Goal: Information Seeking & Learning: Learn about a topic

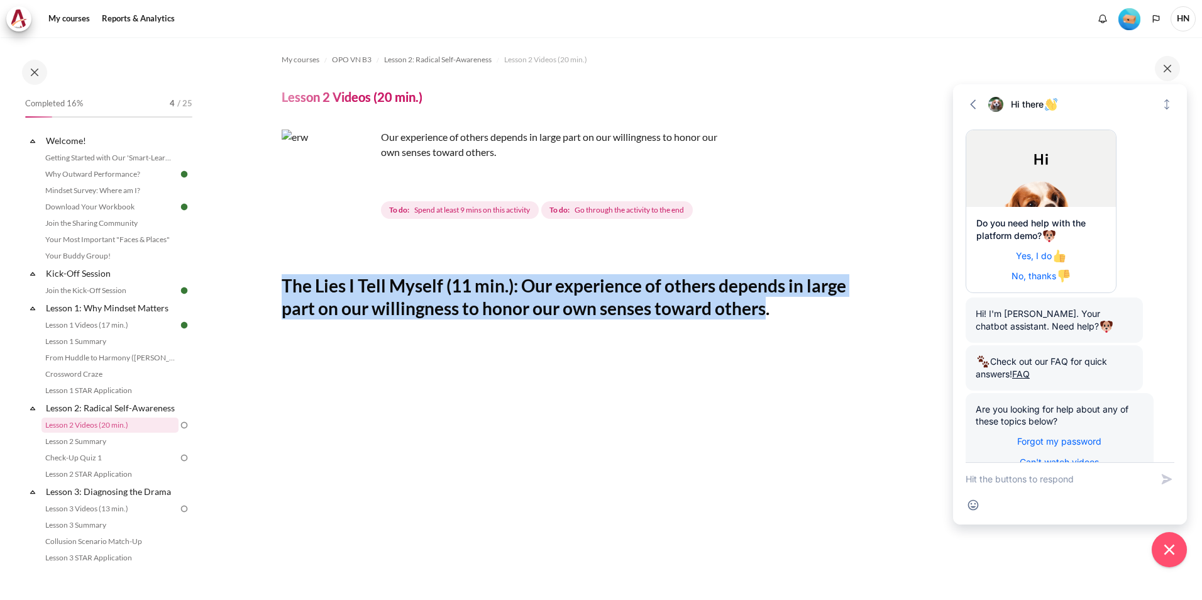
scroll to position [248, 0]
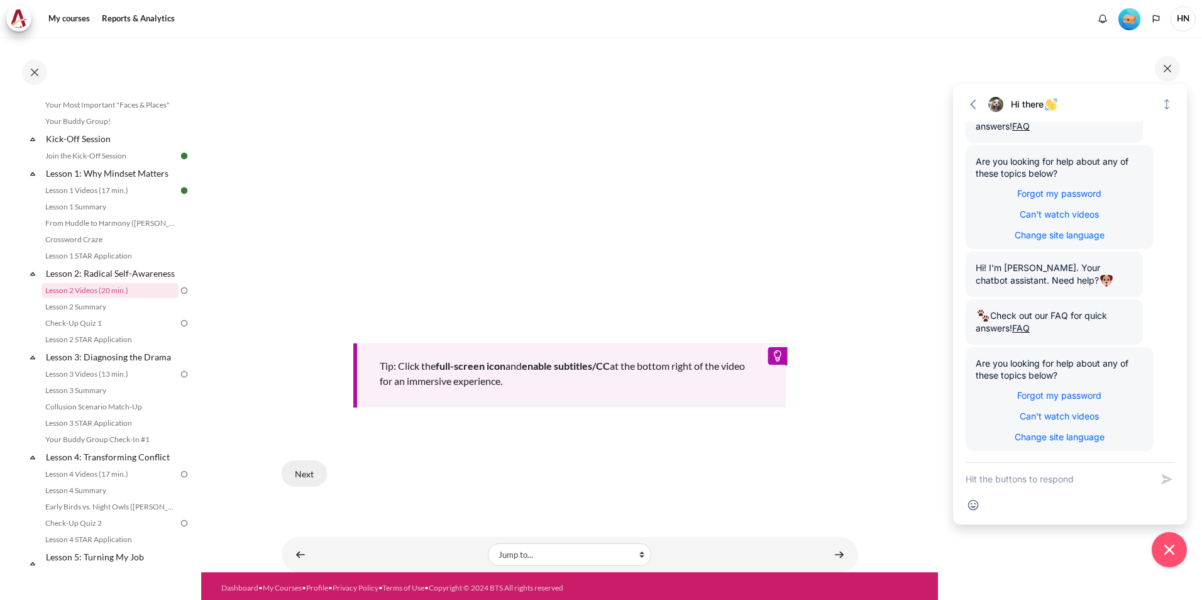
click at [311, 460] on button "Next" at bounding box center [304, 473] width 45 height 26
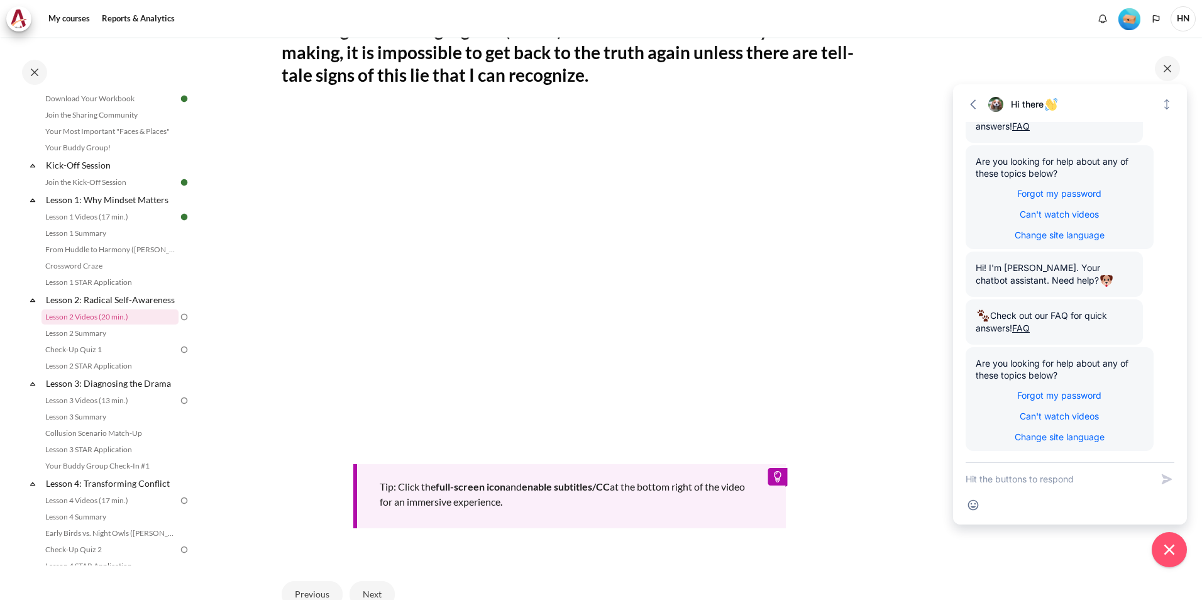
scroll to position [188, 0]
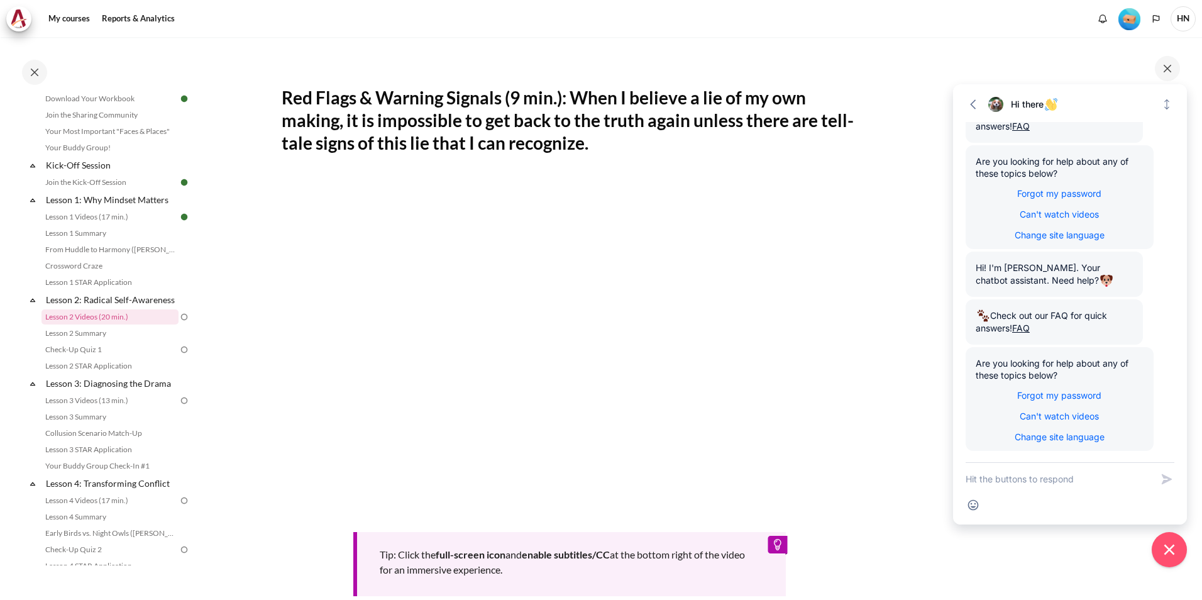
drag, startPoint x: 291, startPoint y: 92, endPoint x: 625, endPoint y: 145, distance: 338.6
click at [625, 145] on section "My courses OPO VN B3 Lesson 2: Radical Self-Awareness Lesson 2 Videos (20 min.)…" at bounding box center [569, 305] width 737 height 912
copy h2 "Red Flags & Warning Signals (9 min.): When I believe a lie of my own making, it…"
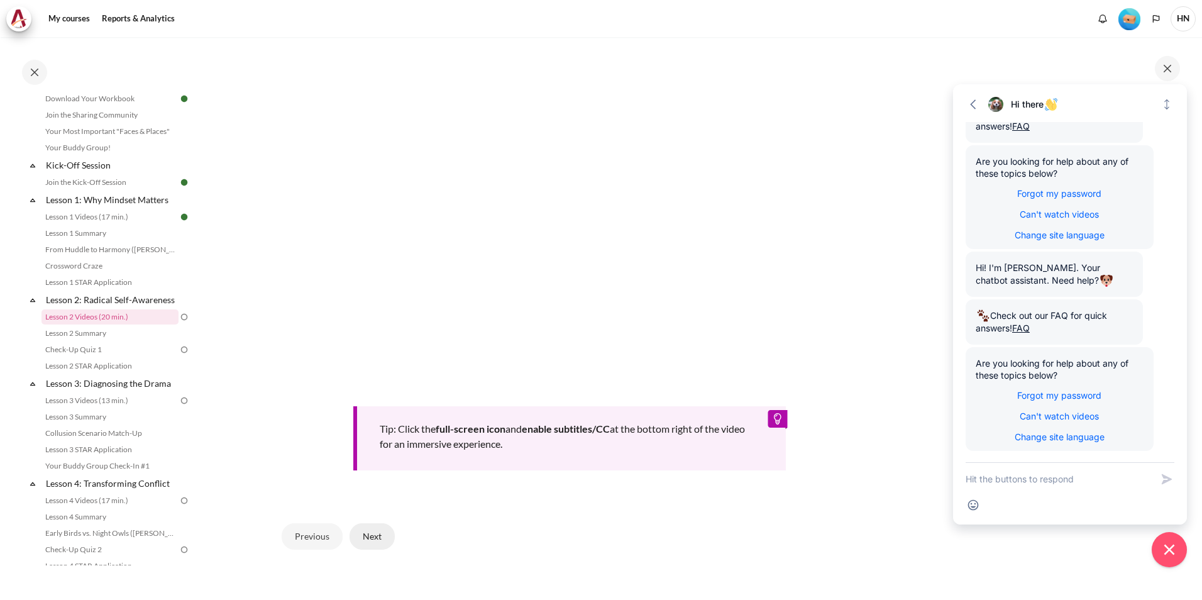
click at [375, 536] on button "Next" at bounding box center [372, 536] width 45 height 26
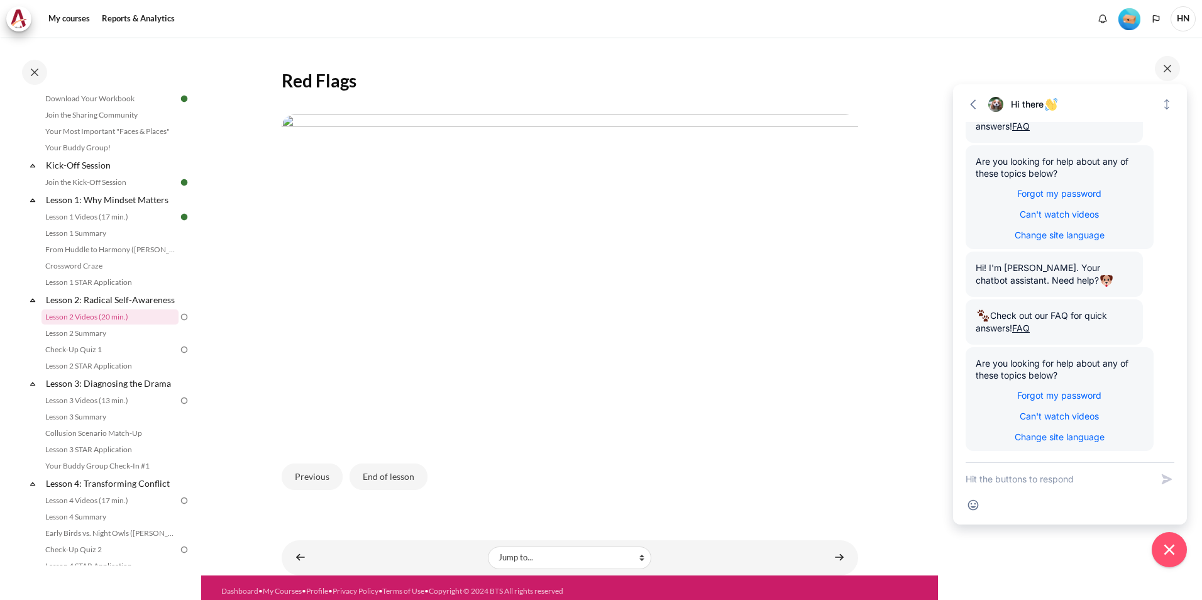
scroll to position [208, 0]
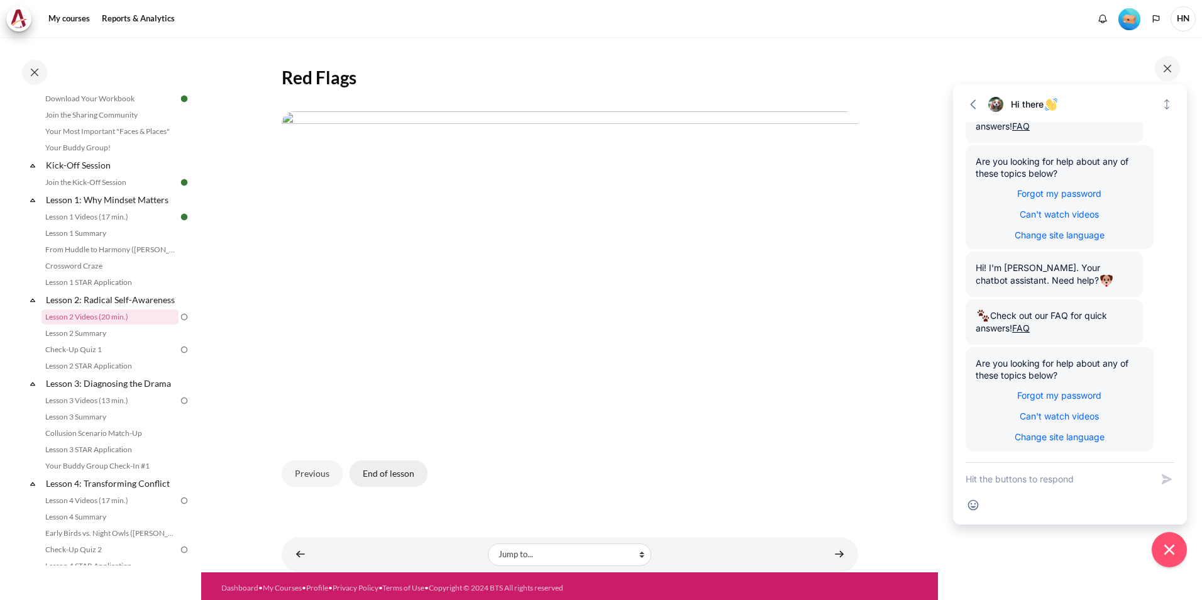
click at [384, 471] on button "End of lesson" at bounding box center [389, 473] width 78 height 26
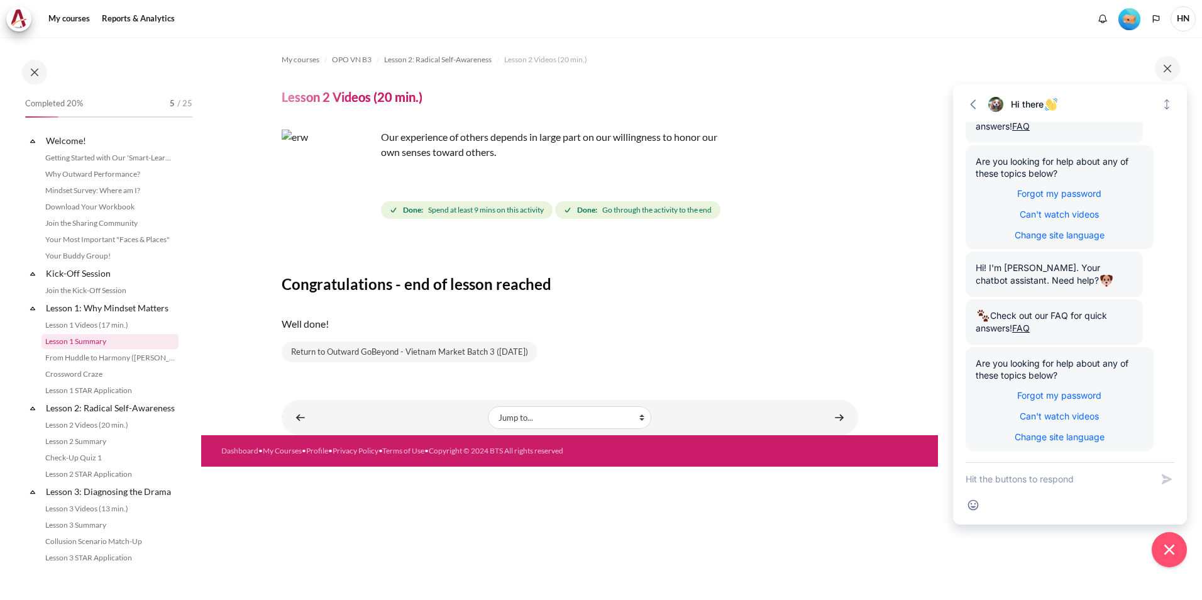
scroll to position [108, 0]
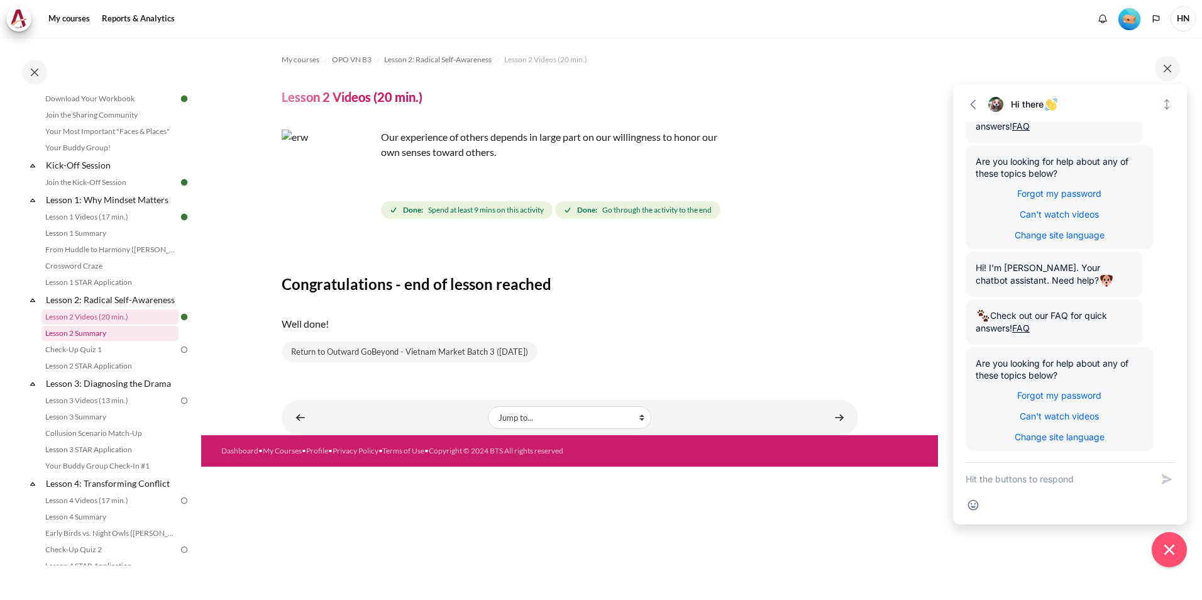
click at [100, 341] on link "Lesson 2 Summary" at bounding box center [110, 333] width 137 height 15
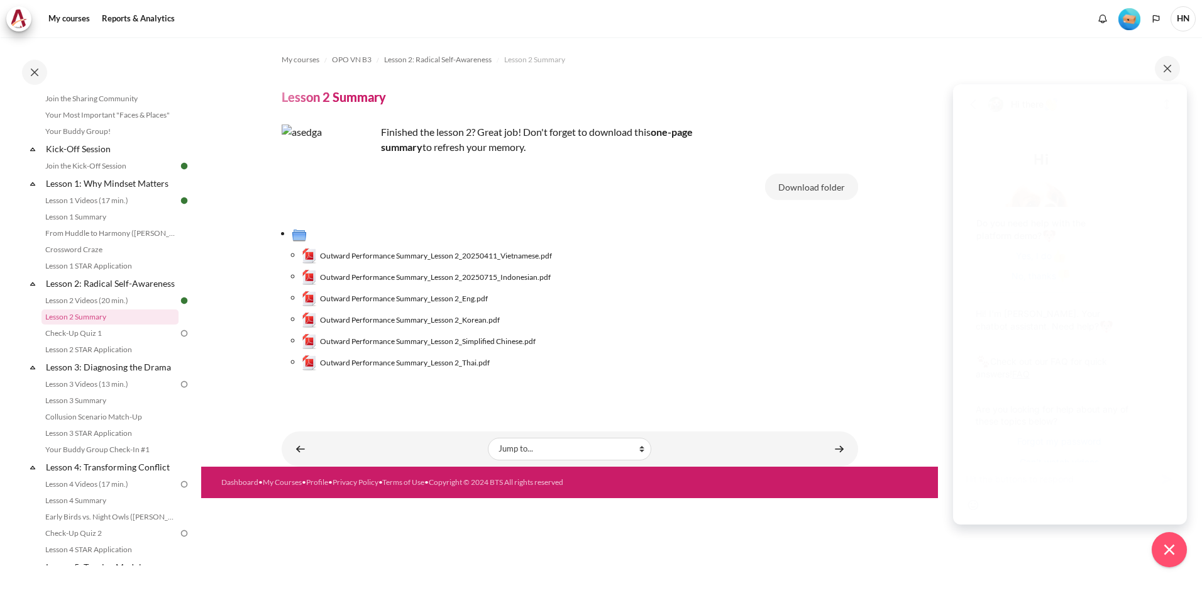
scroll to position [249, 0]
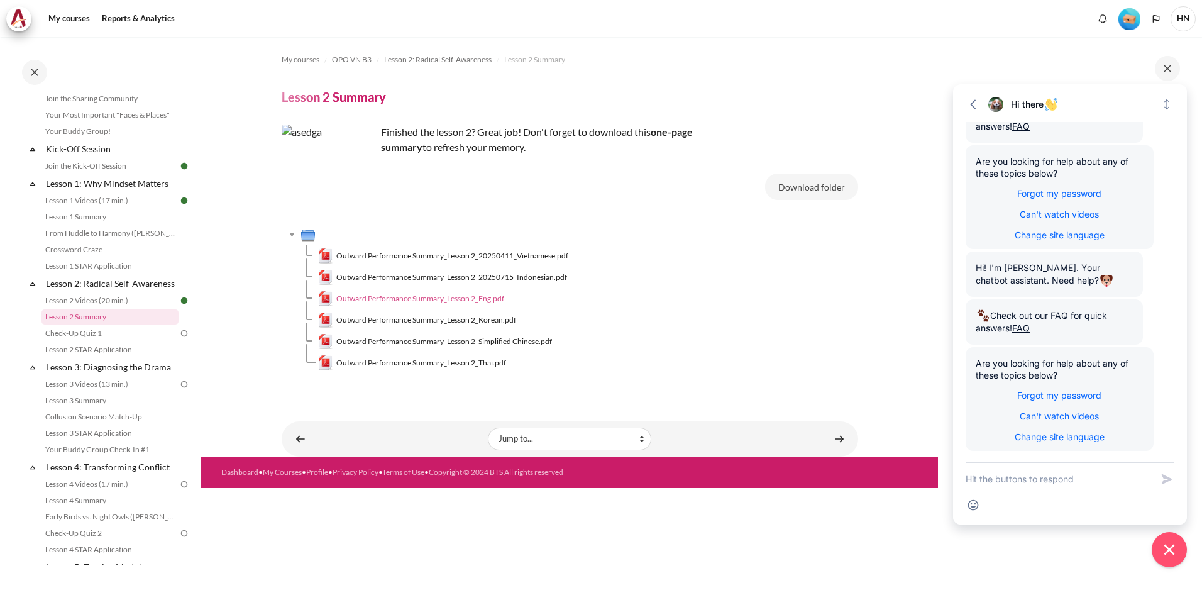
click at [489, 296] on span "Outward Performance Summary_Lesson 2_Eng.pdf" at bounding box center [420, 298] width 168 height 11
click at [478, 257] on span "Outward Performance Summary_Lesson 2_20250411_Vietnamese.pdf" at bounding box center [452, 255] width 232 height 11
click at [494, 297] on span "Outward Performance Summary_Lesson 2_Eng.pdf" at bounding box center [420, 298] width 168 height 11
click at [86, 218] on link "Lesson 1 Summary" at bounding box center [110, 216] width 137 height 15
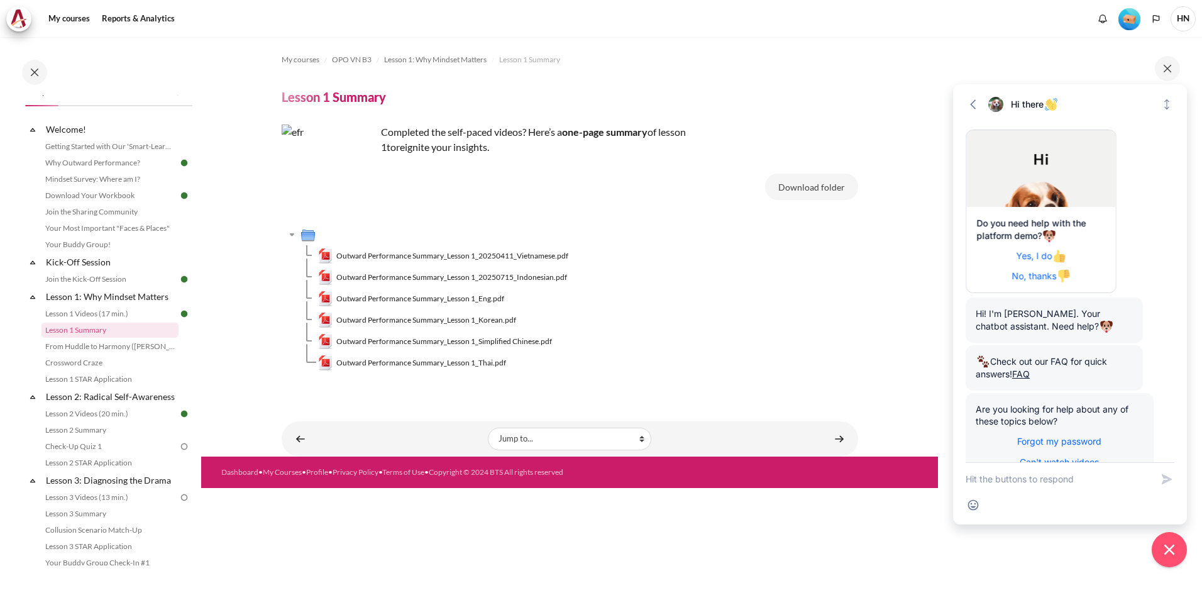
scroll to position [249, 0]
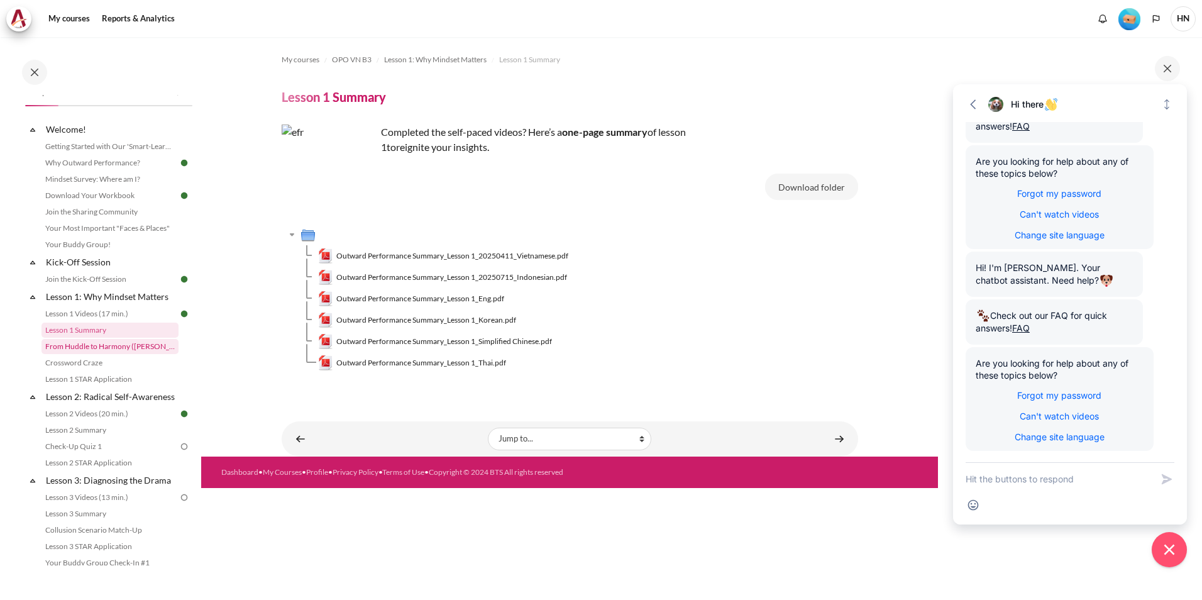
click at [130, 347] on link "From Huddle to Harmony ([PERSON_NAME]'s Story)" at bounding box center [110, 346] width 137 height 15
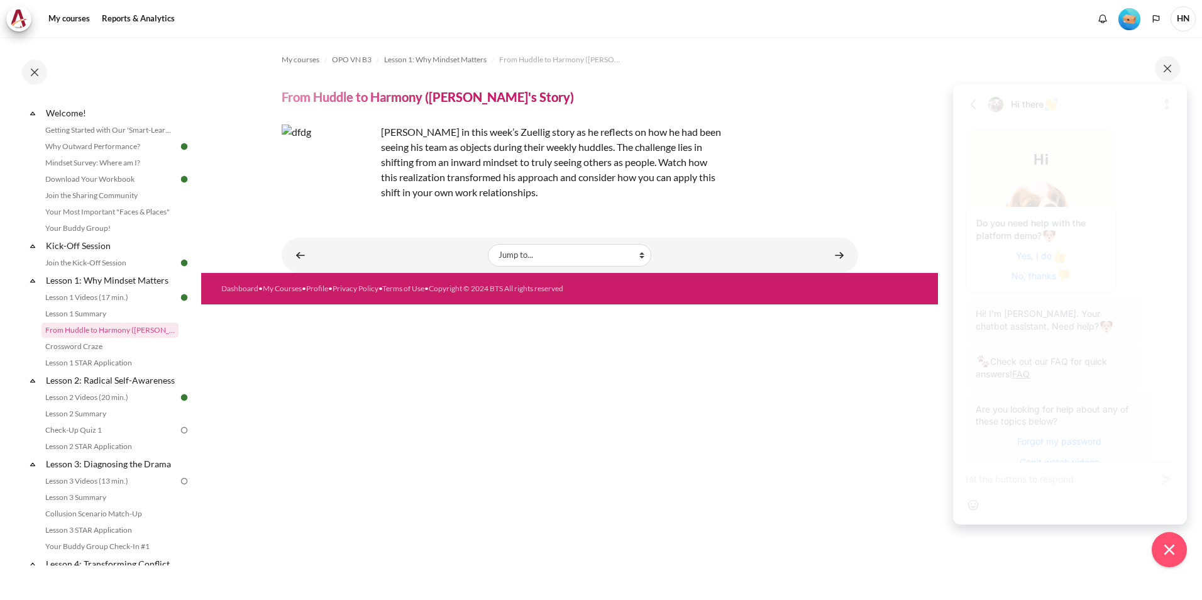
scroll to position [249, 0]
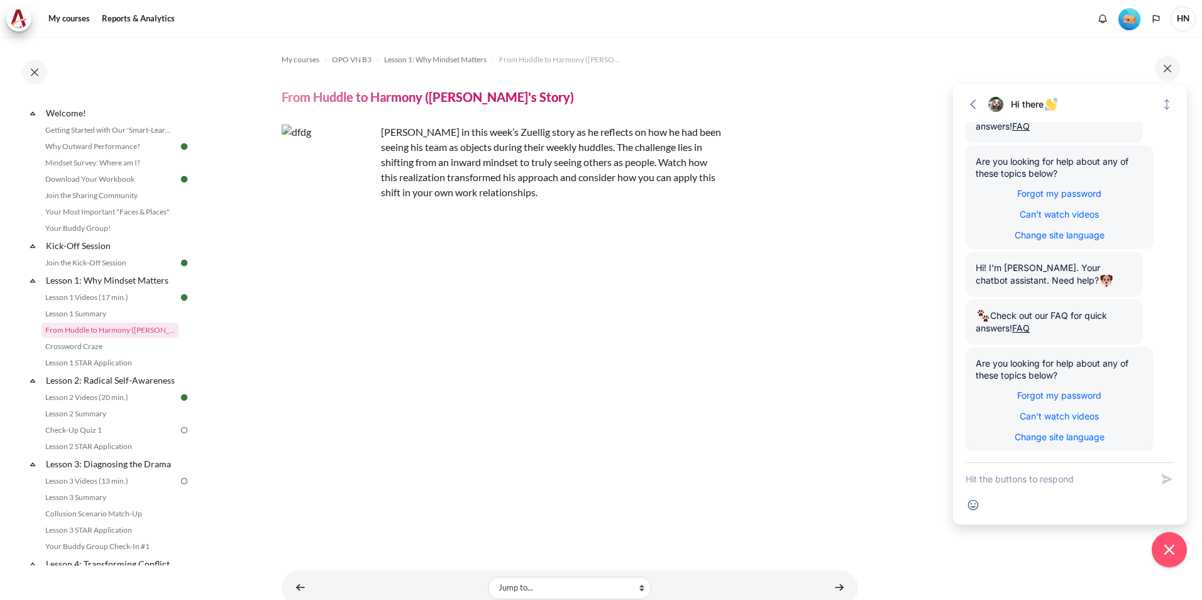
click at [357, 158] on img "Content" at bounding box center [329, 172] width 94 height 94
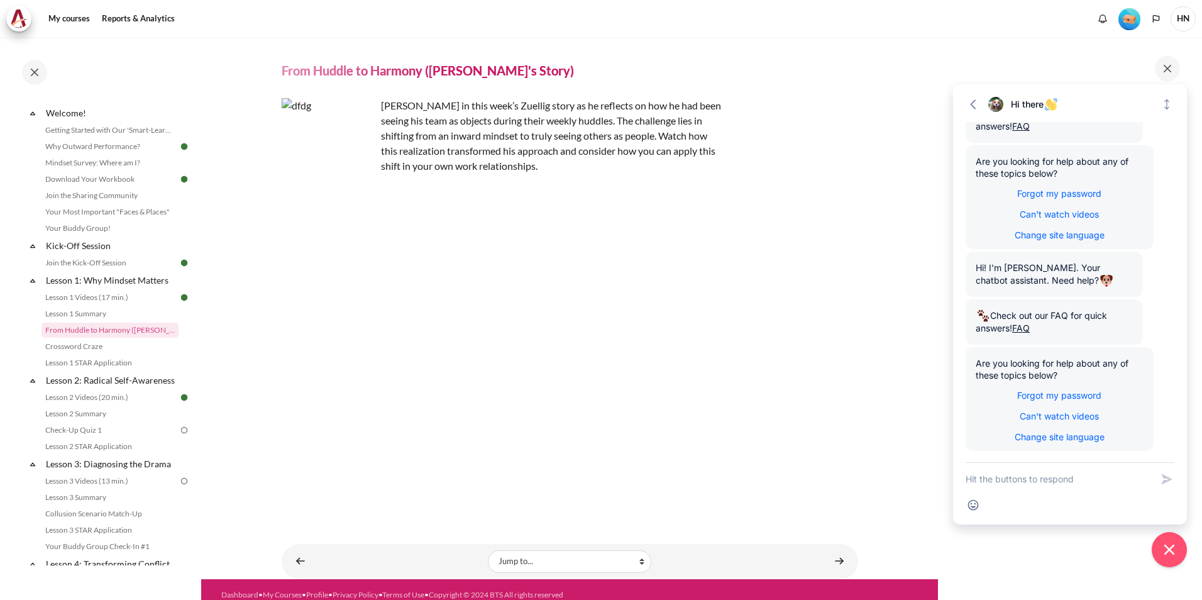
scroll to position [33, 0]
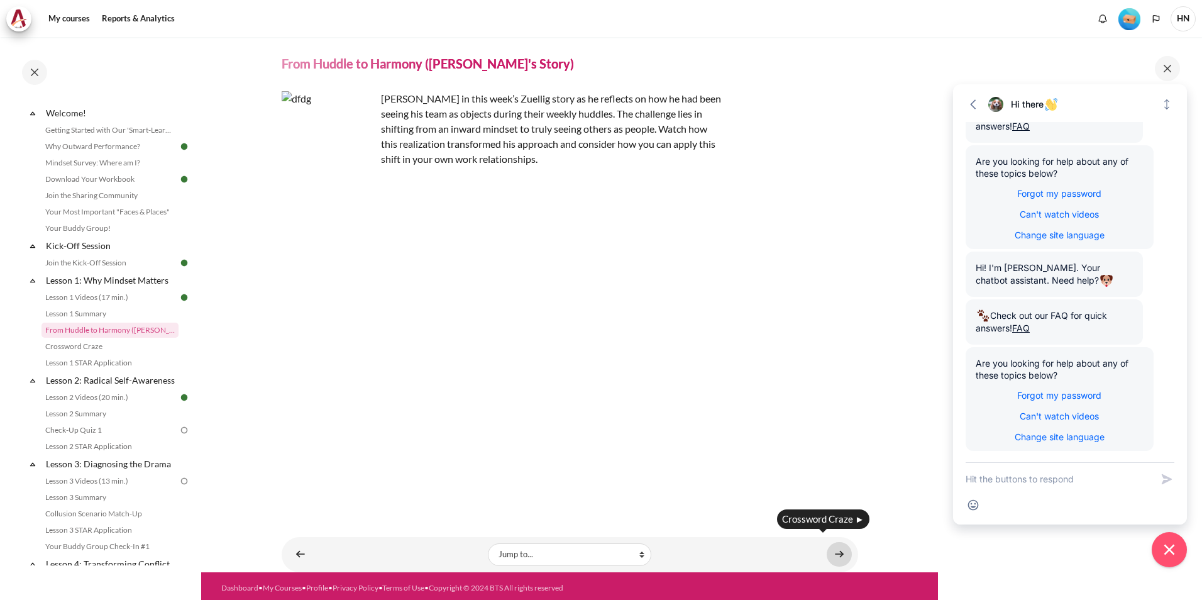
click at [836, 551] on link "Content" at bounding box center [839, 554] width 25 height 25
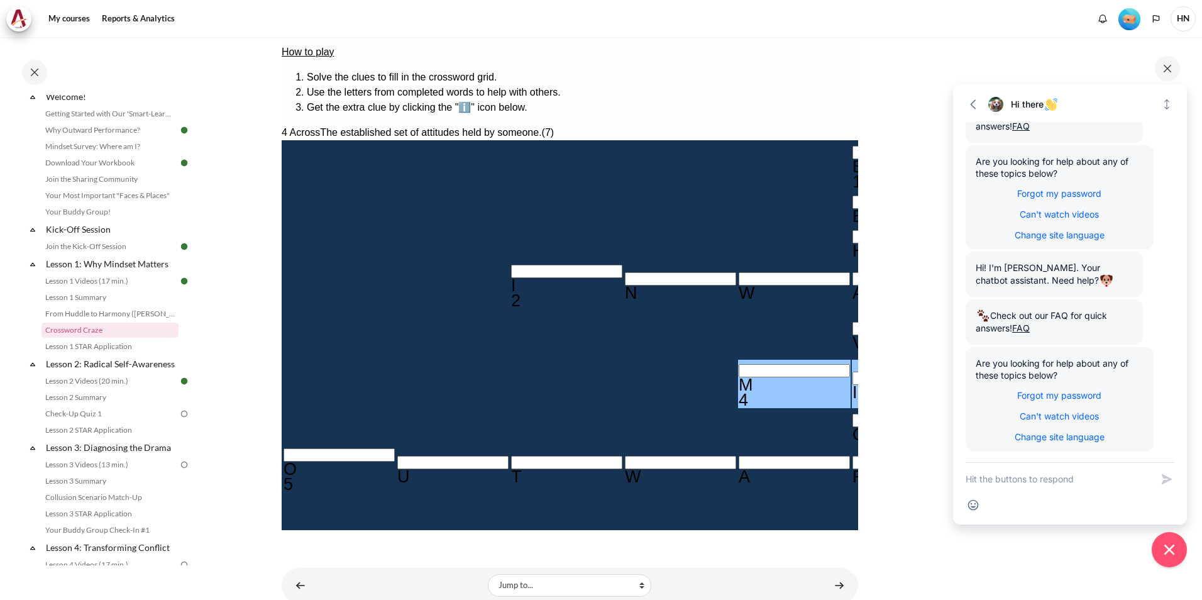
scroll to position [161, 0]
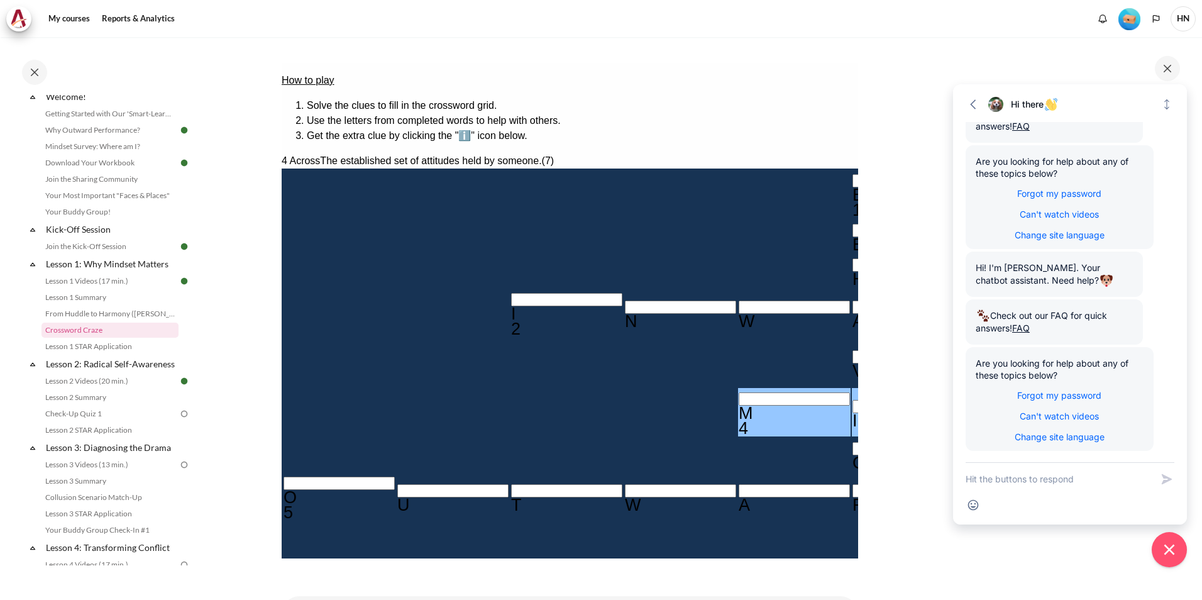
click at [966, 408] on input "Row 6, Column 7. 4 Across. The established set of attitudes held by someone., L…" at bounding box center [1021, 414] width 111 height 13
type input "MIN＿＿E＿"
type input "MIND＿E＿"
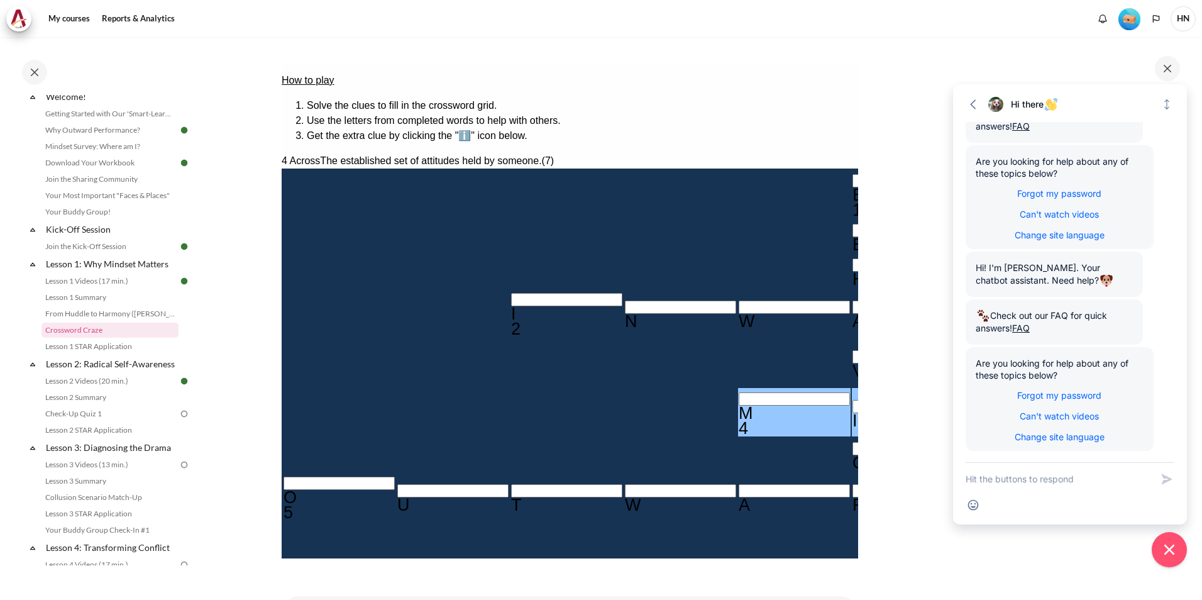
type input "MINDSE＿"
type input "MINDSET"
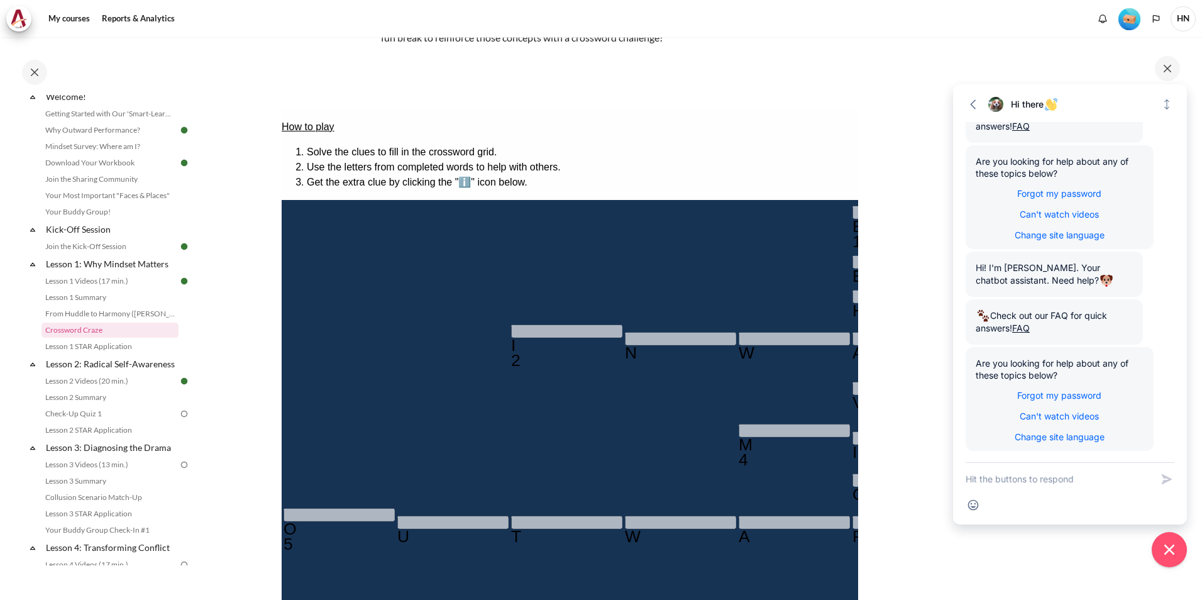
scroll to position [258, 0]
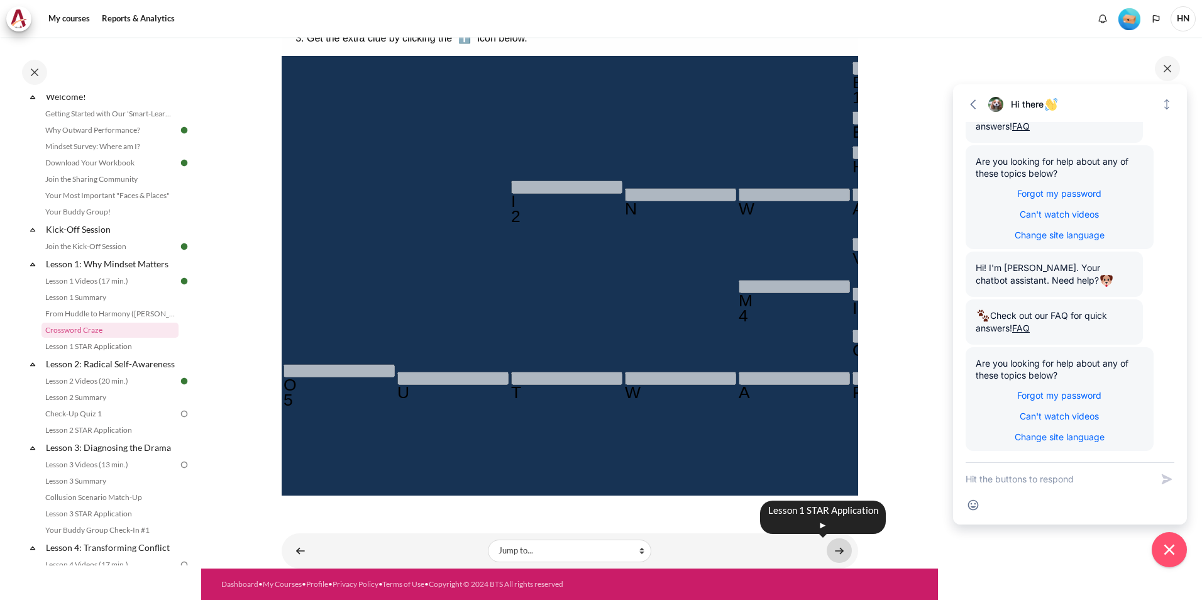
click at [831, 550] on link "Content" at bounding box center [839, 550] width 25 height 25
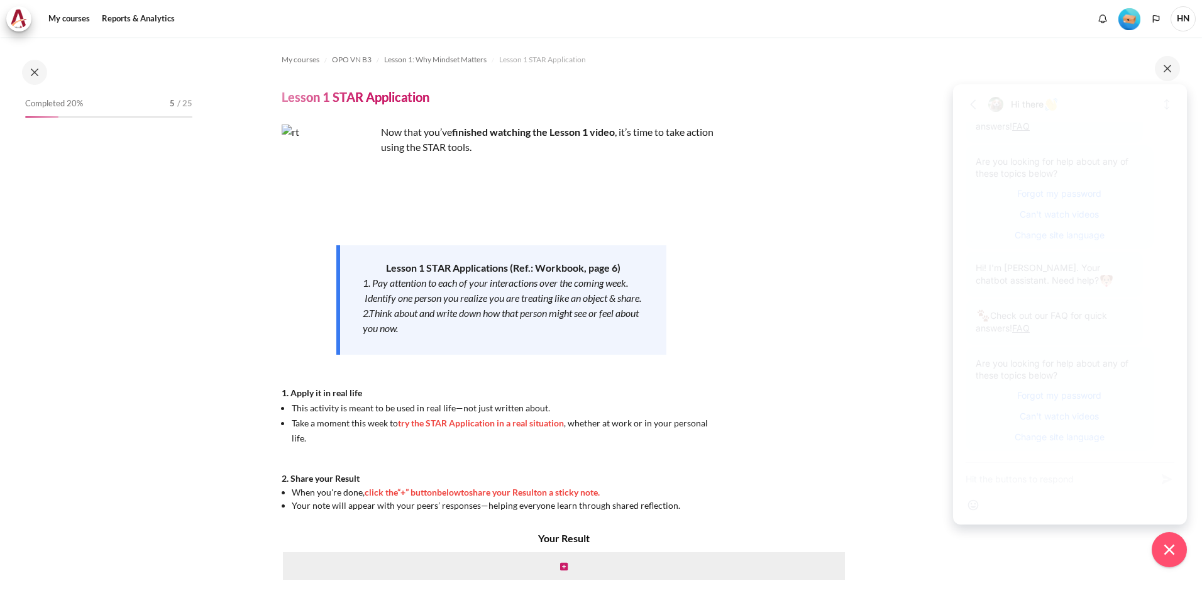
scroll to position [60, 0]
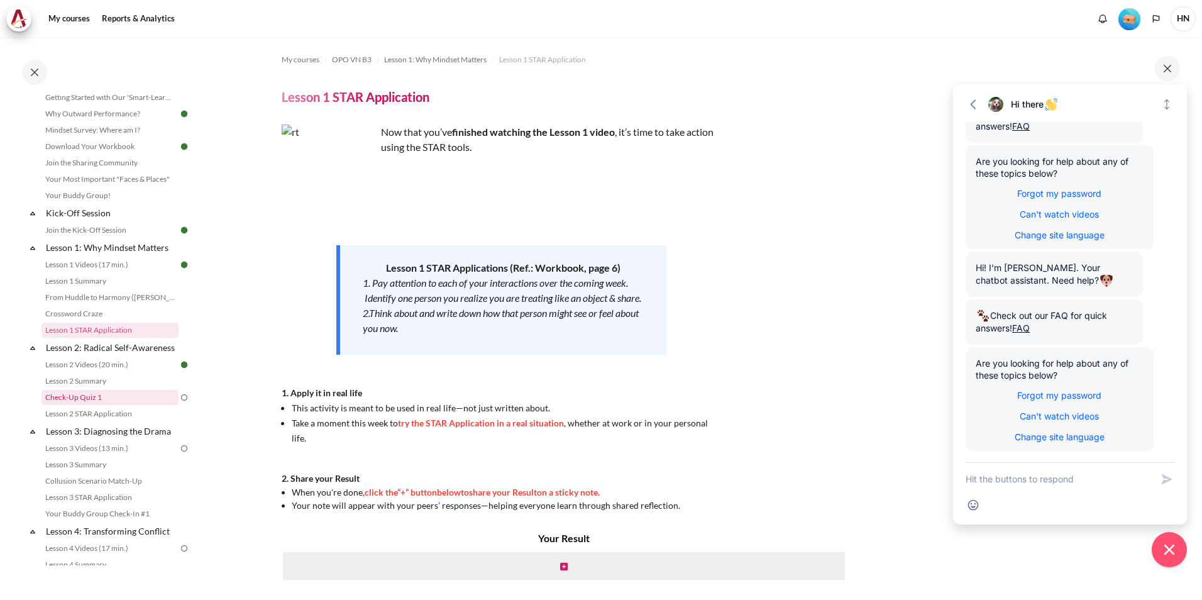
click at [121, 405] on link "Check-Up Quiz 1" at bounding box center [110, 397] width 137 height 15
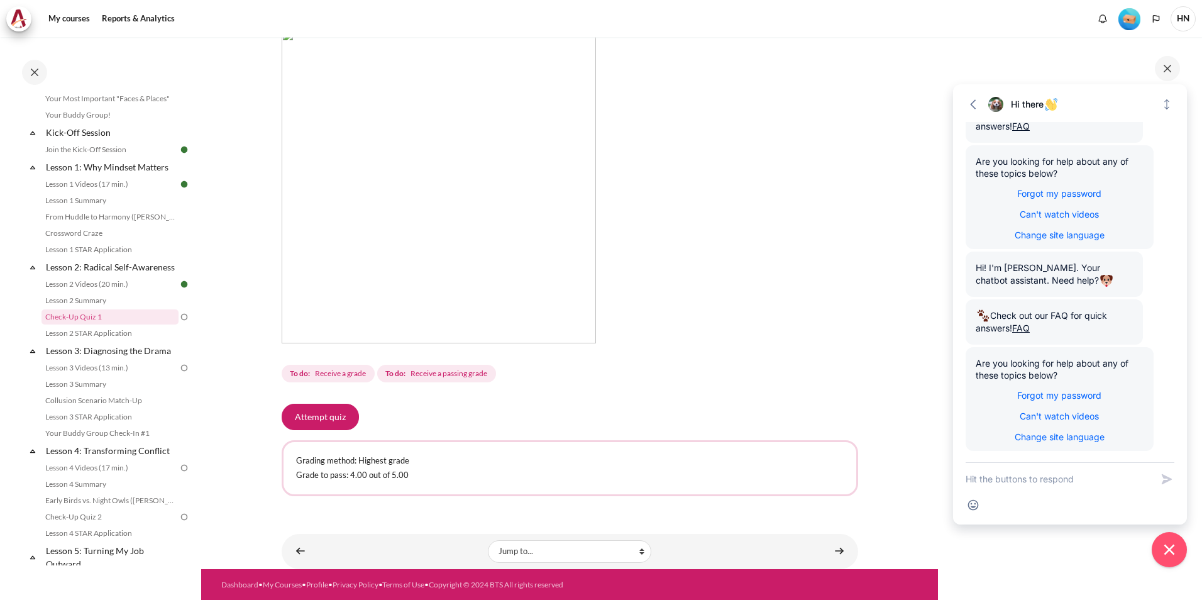
scroll to position [192, 0]
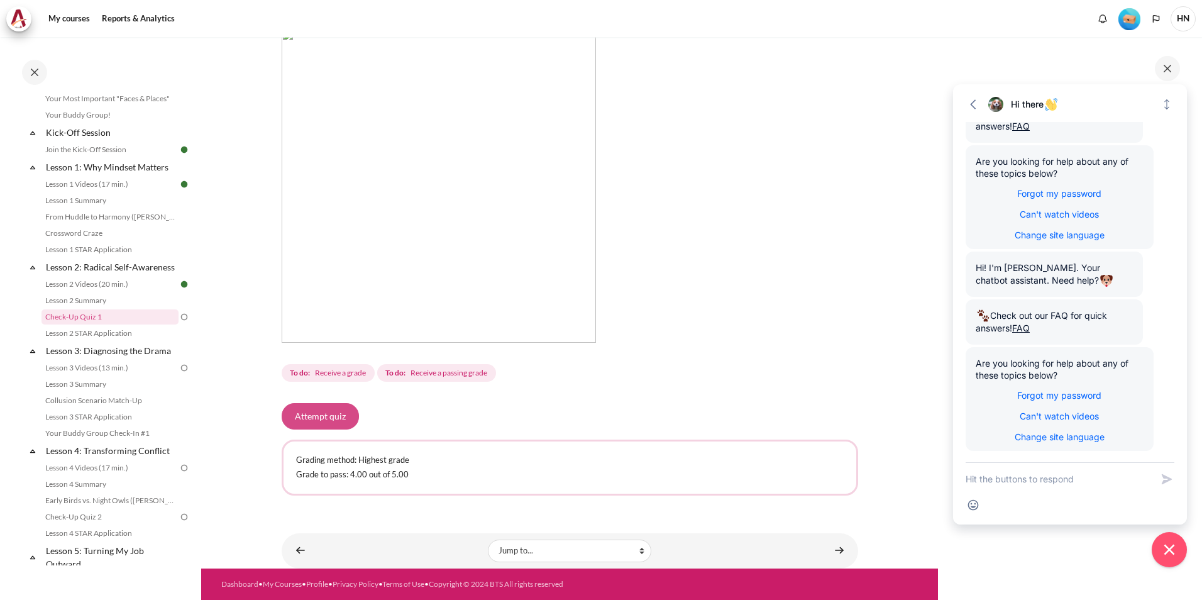
click at [319, 414] on button "Attempt quiz" at bounding box center [320, 416] width 77 height 26
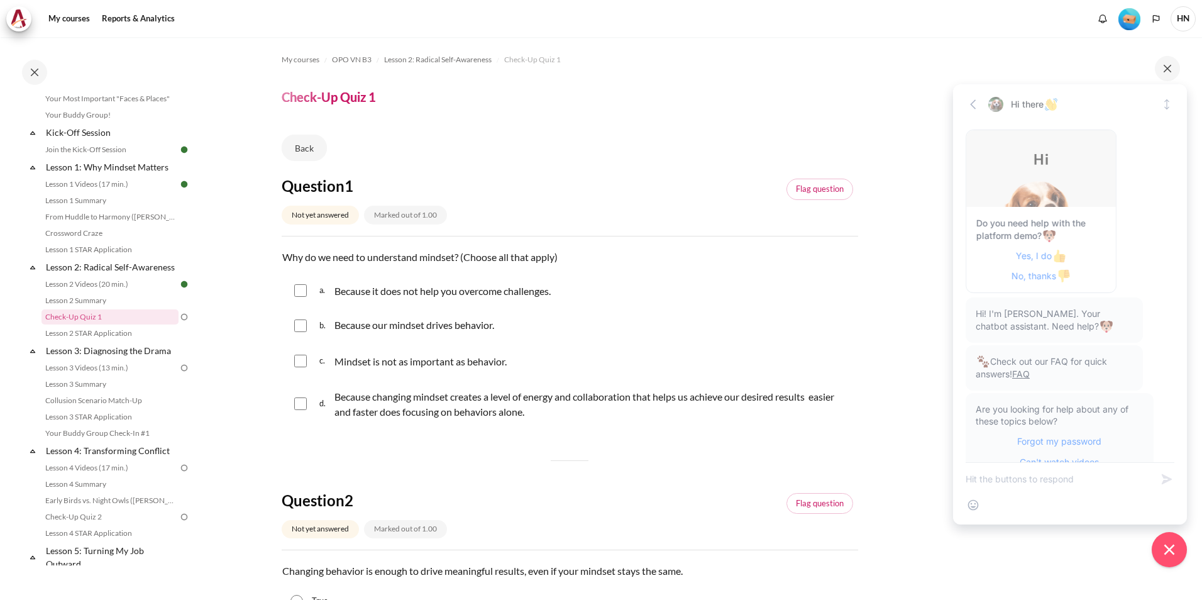
scroll to position [249, 0]
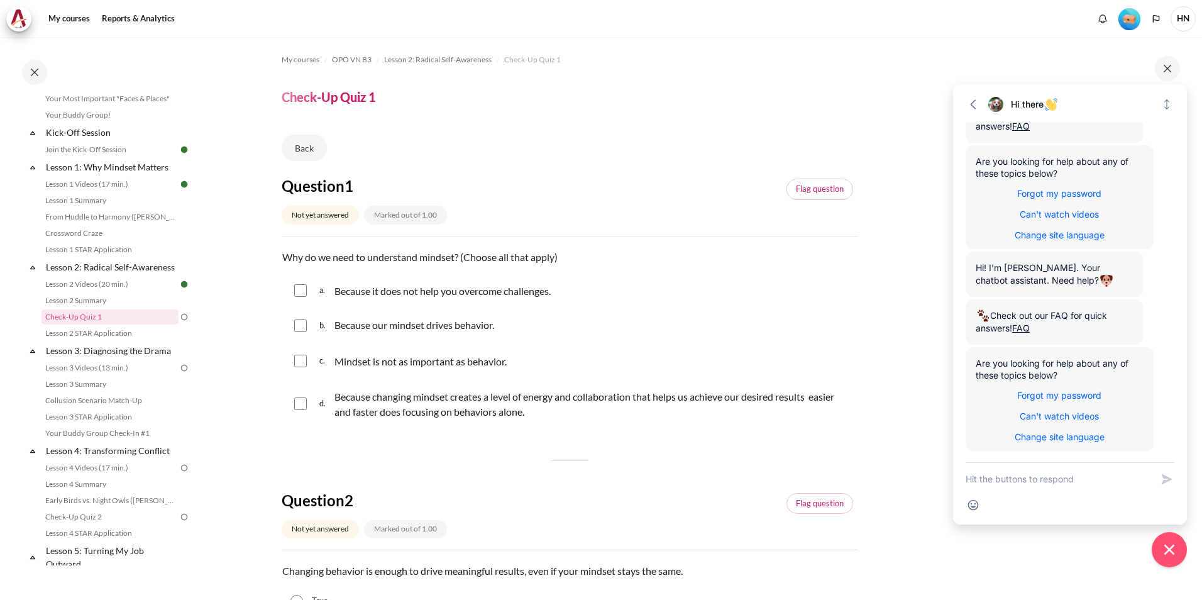
click at [304, 326] on input "Content" at bounding box center [300, 325] width 13 height 13
checkbox input "true"
click at [292, 403] on div "d. Because changing mindset creates a level of energy and collaboration that he…" at bounding box center [570, 404] width 577 height 48
click at [302, 402] on input "Content" at bounding box center [300, 403] width 13 height 13
checkbox input "true"
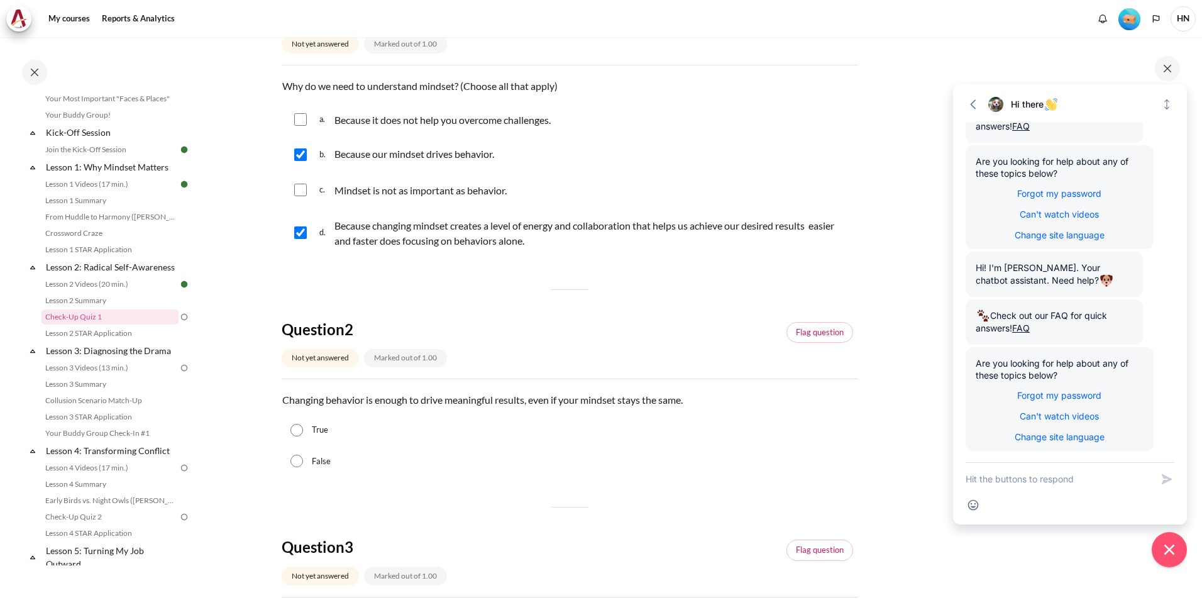
scroll to position [252, 0]
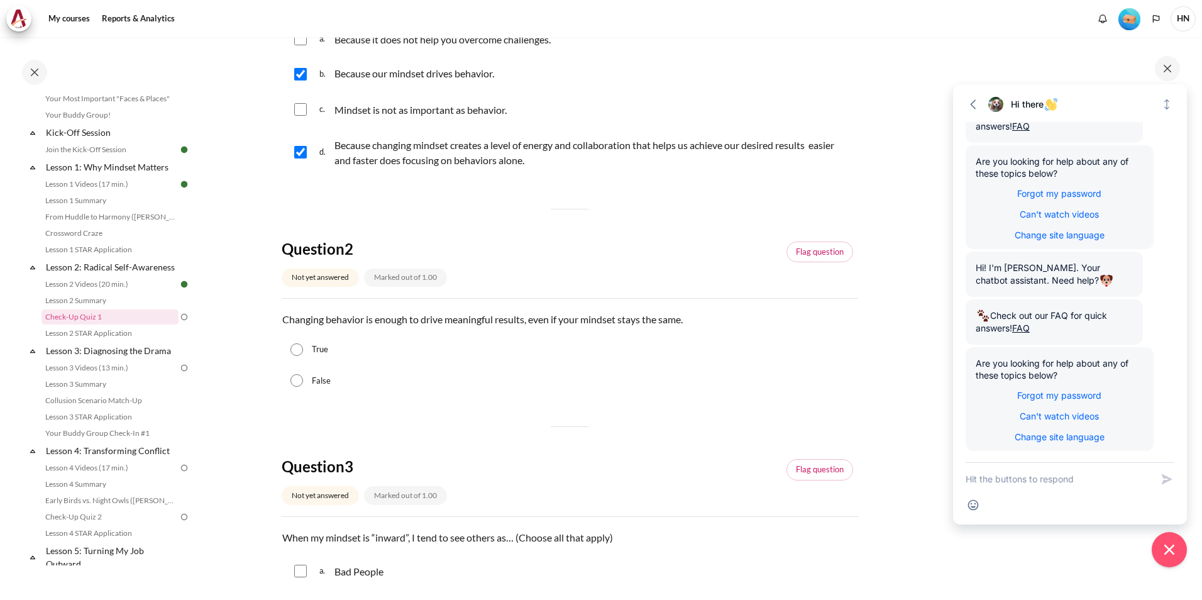
click at [297, 379] on input "False" at bounding box center [297, 380] width 13 height 13
radio input "true"
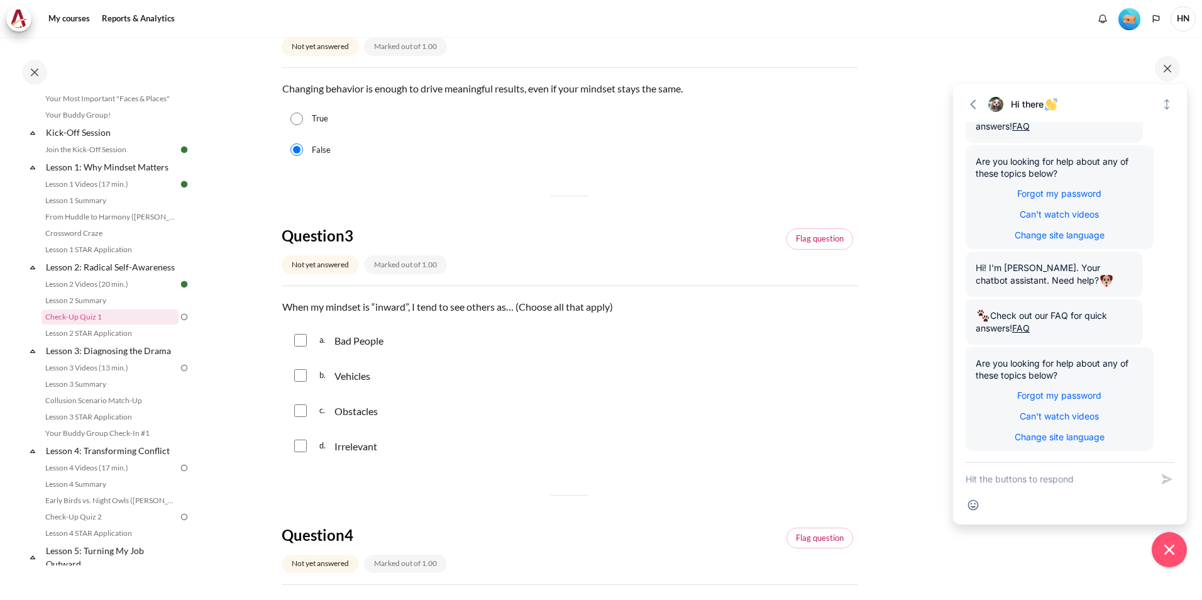
scroll to position [503, 0]
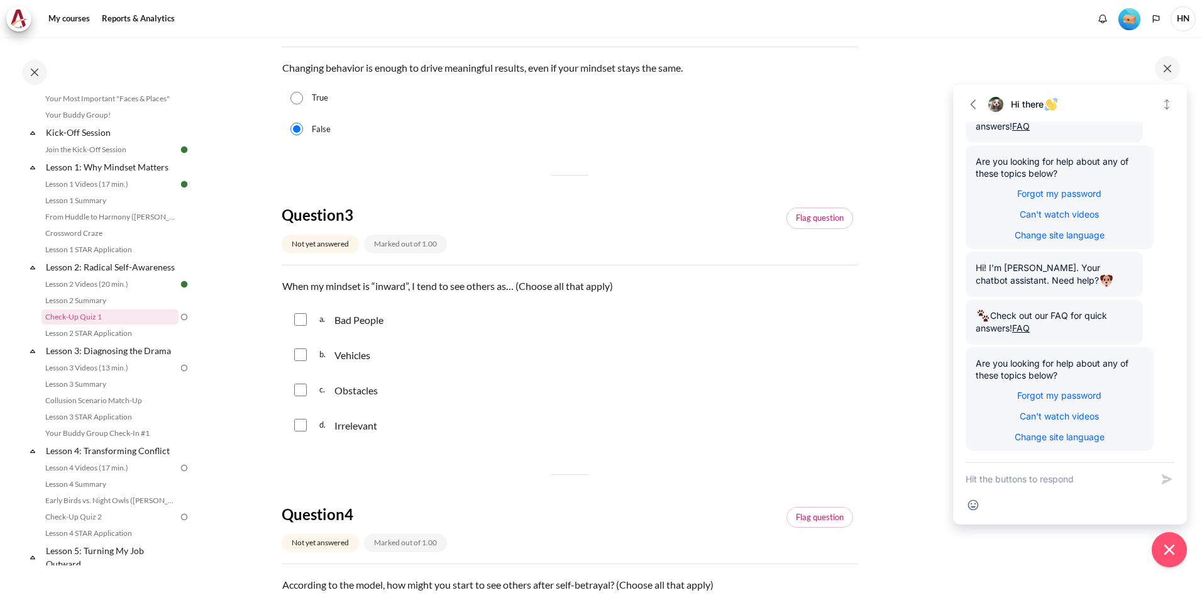
click at [297, 426] on input "Content" at bounding box center [300, 425] width 13 height 13
checkbox input "true"
click at [304, 318] on input "Content" at bounding box center [300, 319] width 13 height 13
checkbox input "true"
click at [301, 350] on input "Content" at bounding box center [300, 354] width 13 height 13
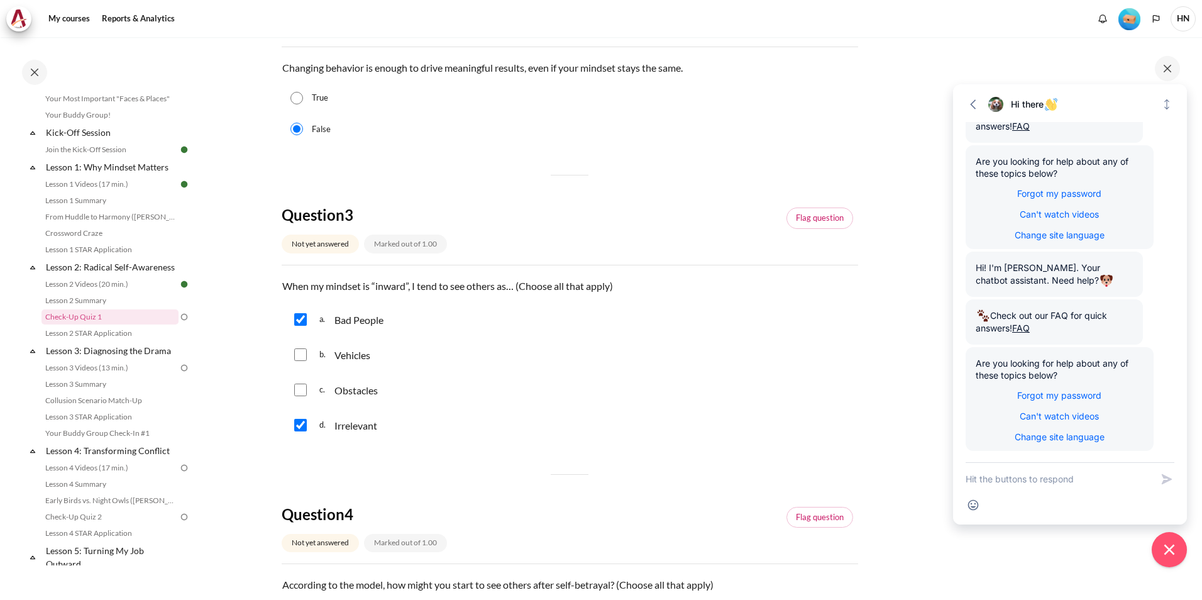
checkbox input "true"
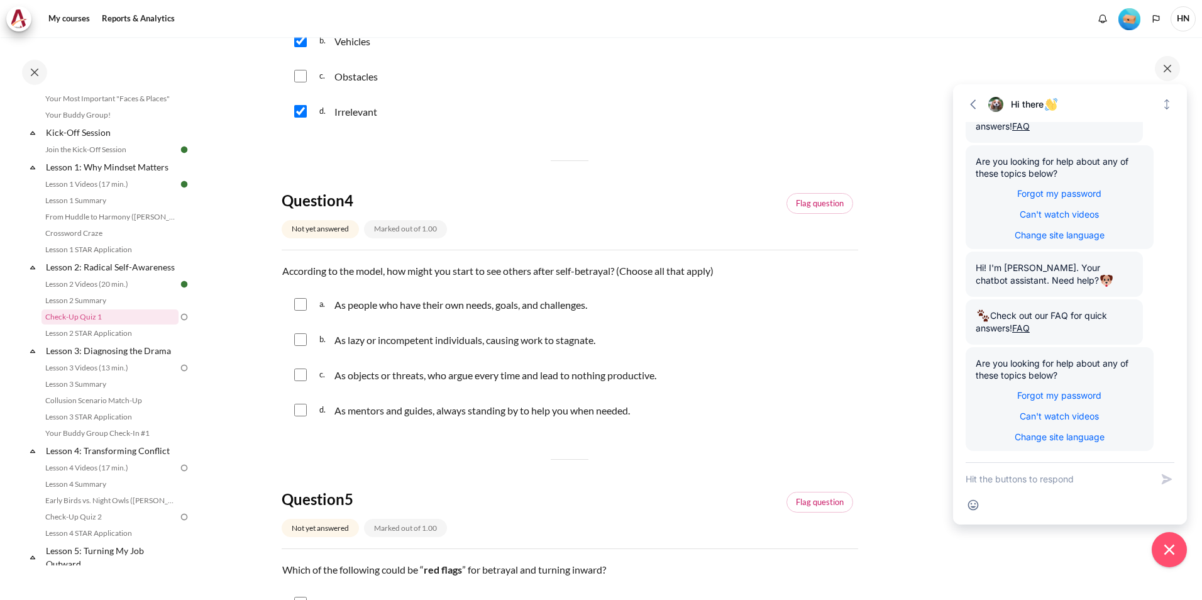
scroll to position [818, 0]
click at [303, 304] on input "Content" at bounding box center [300, 303] width 13 height 13
click at [297, 301] on input "Content" at bounding box center [300, 303] width 13 height 13
checkbox input "false"
drag, startPoint x: 281, startPoint y: 268, endPoint x: 635, endPoint y: 411, distance: 381.2
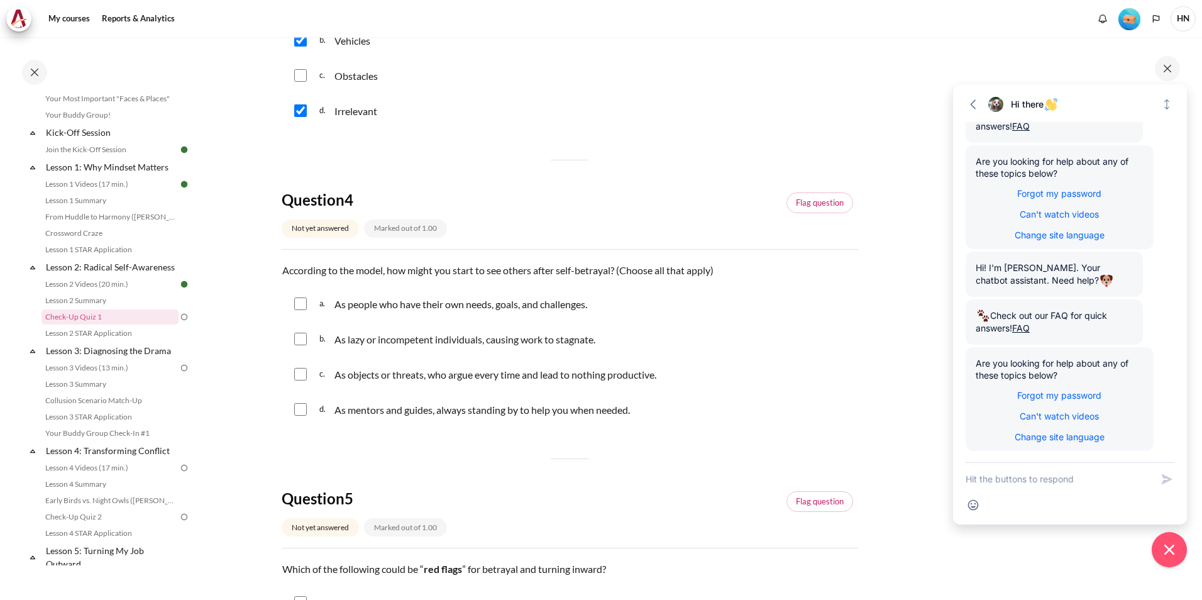
click at [635, 411] on div "Question text According to the model, how might you start to see others after s…" at bounding box center [570, 345] width 577 height 166
copy div "According to the model, how might you start to see others after self-betrayal? …"
click at [562, 177] on div "Question 1 Not yet answered Marked out of 1.00 Flag question Question text Why …" at bounding box center [570, 83] width 577 height 1449
click at [309, 338] on div "b. As lazy or incompetent individuals, causing work to stagnate." at bounding box center [570, 339] width 577 height 33
click at [307, 340] on div "b. As lazy or incompetent individuals, causing work to stagnate." at bounding box center [570, 339] width 577 height 33
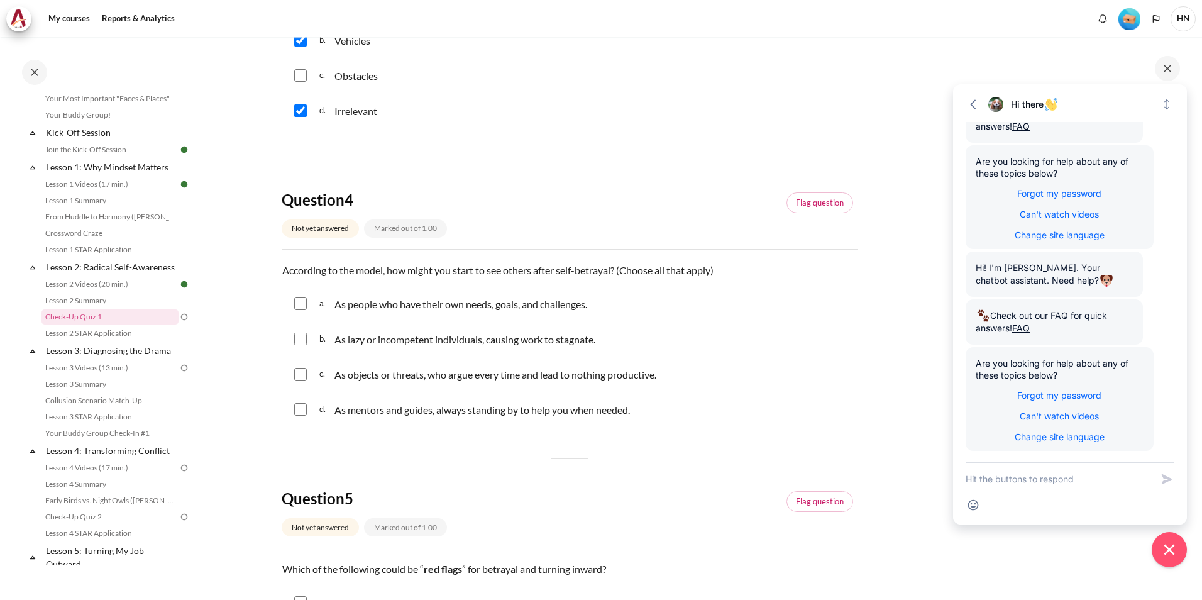
click at [299, 337] on input "Content" at bounding box center [300, 339] width 13 height 13
checkbox input "true"
click at [304, 371] on input "Content" at bounding box center [300, 374] width 13 height 13
checkbox input "true"
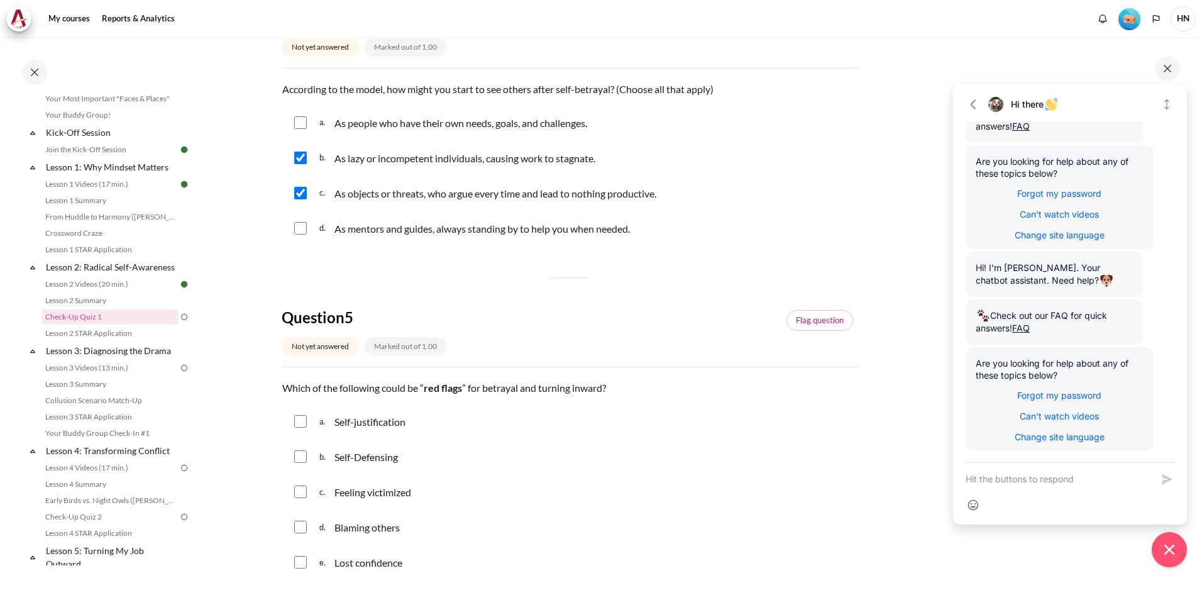
scroll to position [1069, 0]
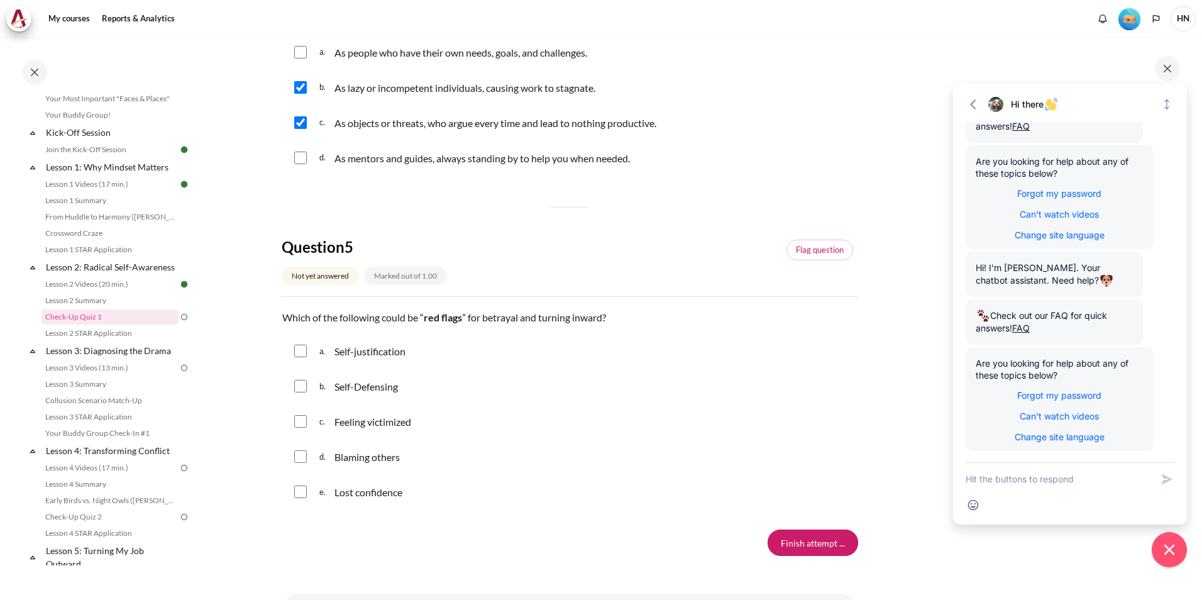
click at [303, 350] on input "Content" at bounding box center [300, 351] width 13 height 13
checkbox input "true"
click at [309, 419] on div "c. Feeling victimized" at bounding box center [570, 421] width 577 height 33
click at [305, 423] on input "Content" at bounding box center [300, 421] width 13 height 13
checkbox input "true"
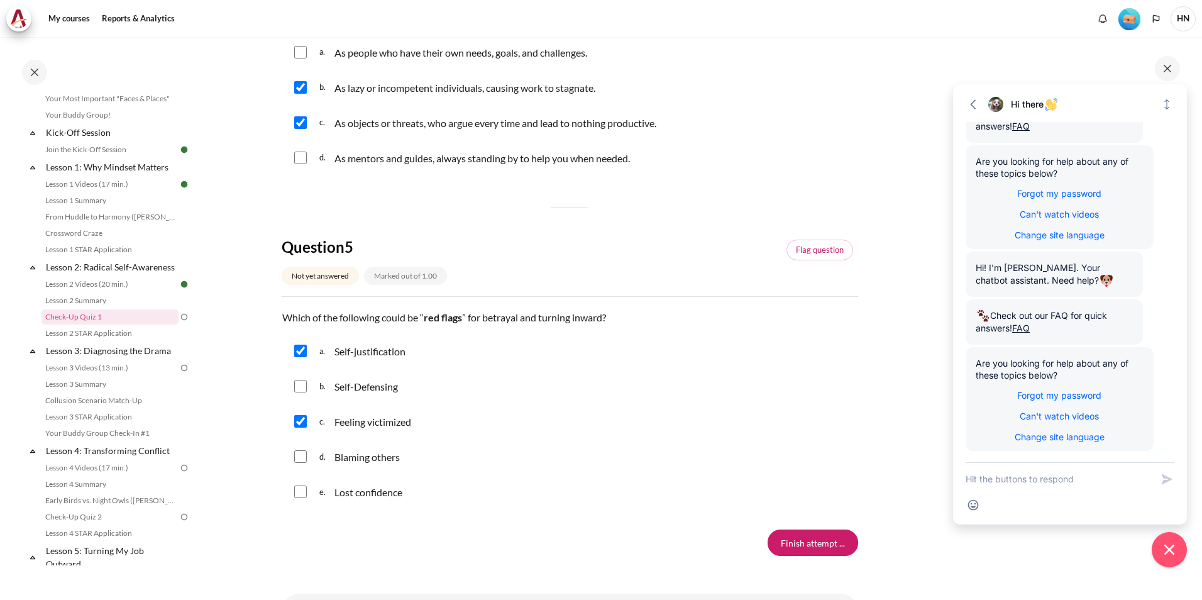
click at [311, 456] on div "d. Blaming others" at bounding box center [570, 456] width 577 height 33
click at [310, 454] on div "d. Blaming others" at bounding box center [570, 456] width 577 height 33
click at [299, 457] on input "Content" at bounding box center [300, 456] width 13 height 13
checkbox input "true"
click at [301, 379] on div "b. Self-Defensing" at bounding box center [570, 386] width 577 height 33
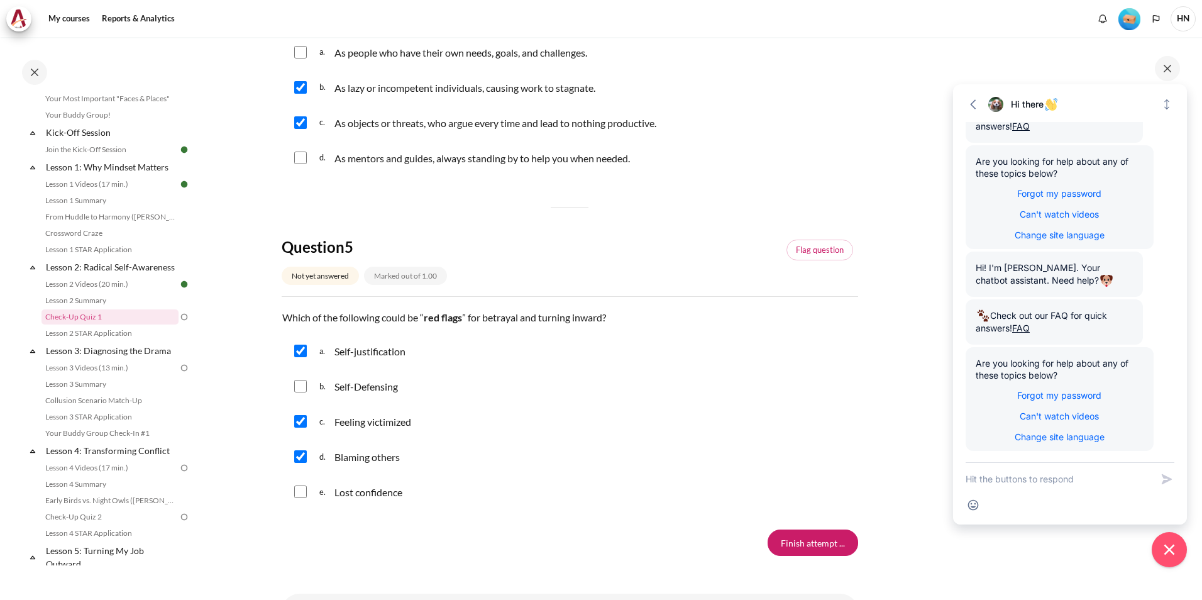
click at [304, 386] on input "Content" at bounding box center [300, 386] width 13 height 13
checkbox input "true"
click at [304, 494] on input "Content" at bounding box center [300, 491] width 13 height 13
checkbox input "true"
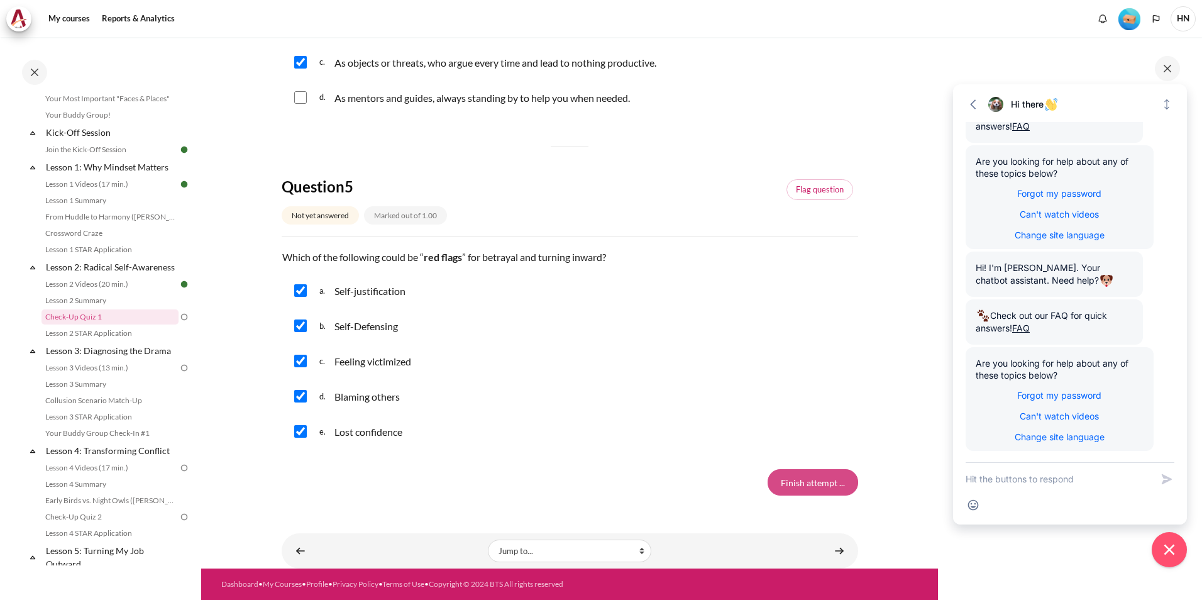
click at [804, 483] on input "Finish attempt ..." at bounding box center [813, 482] width 91 height 26
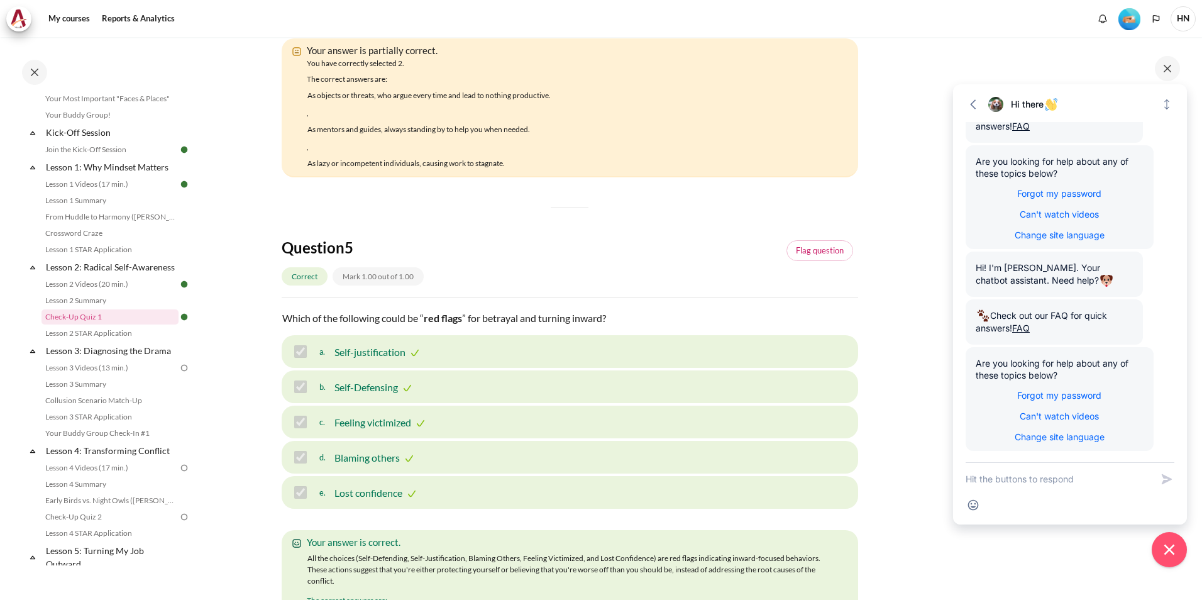
scroll to position [1761, 0]
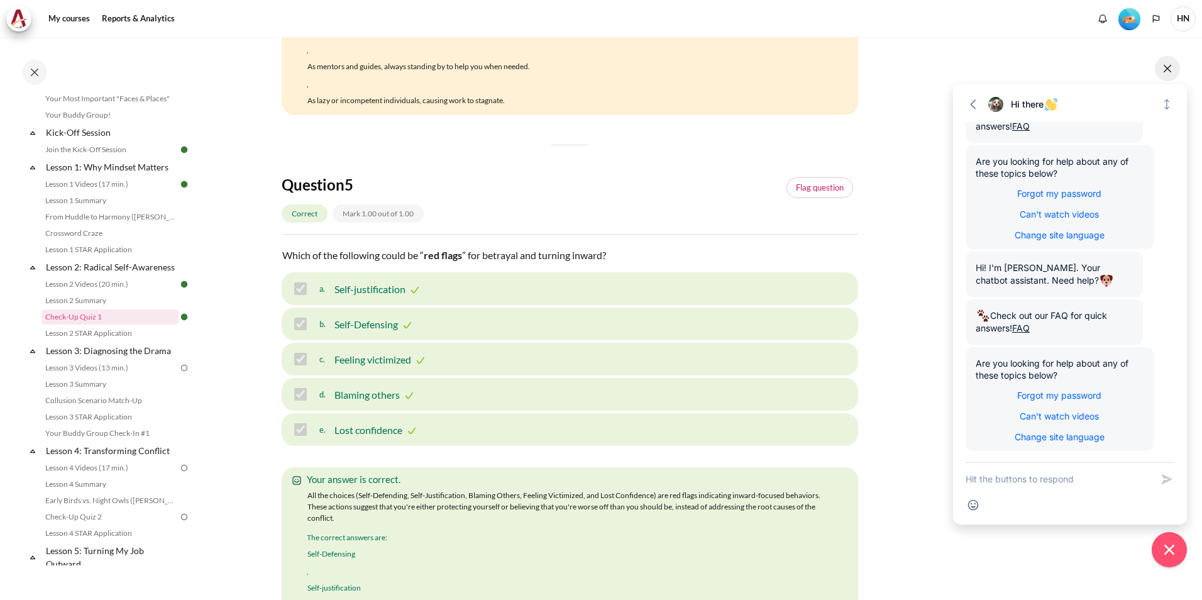
click at [1167, 67] on button at bounding box center [1167, 68] width 25 height 25
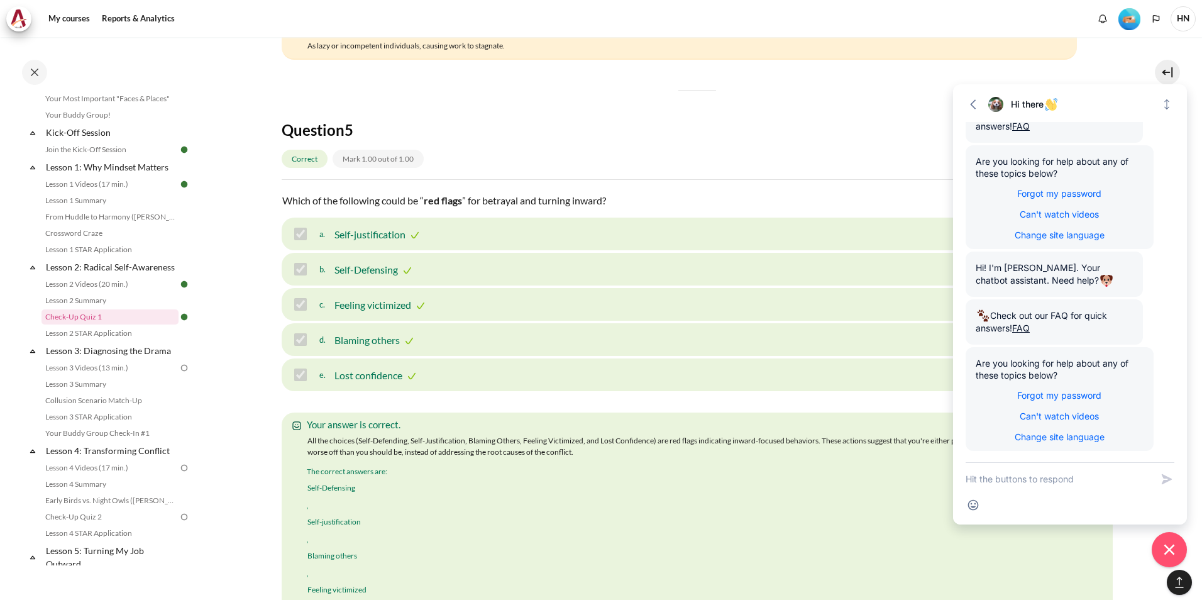
scroll to position [1750, 0]
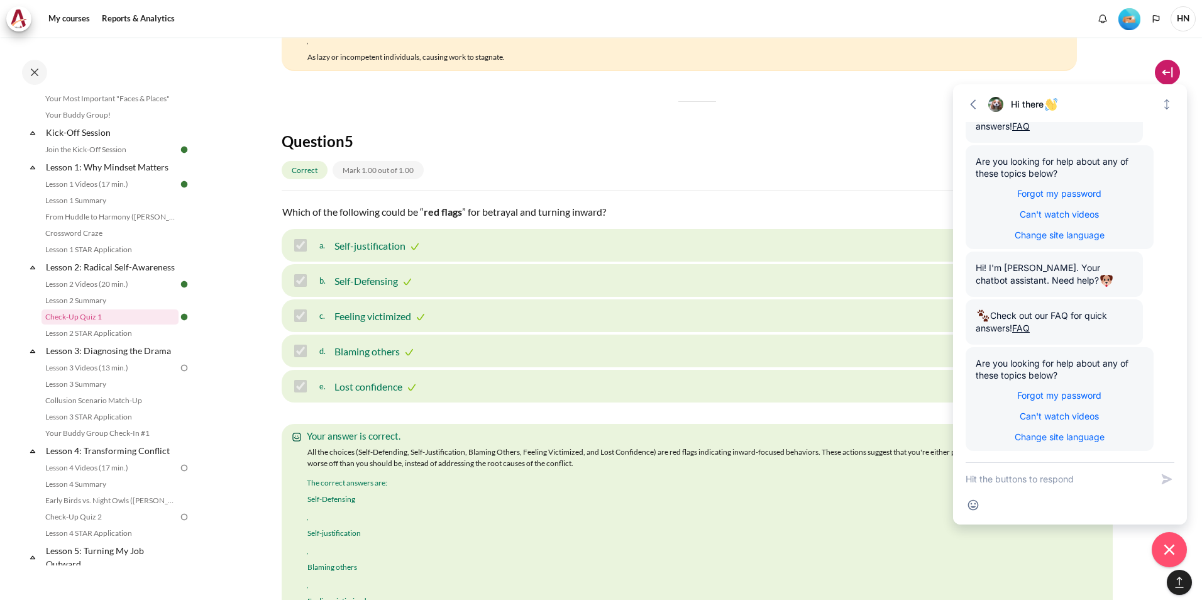
click at [1168, 75] on button at bounding box center [1167, 72] width 25 height 25
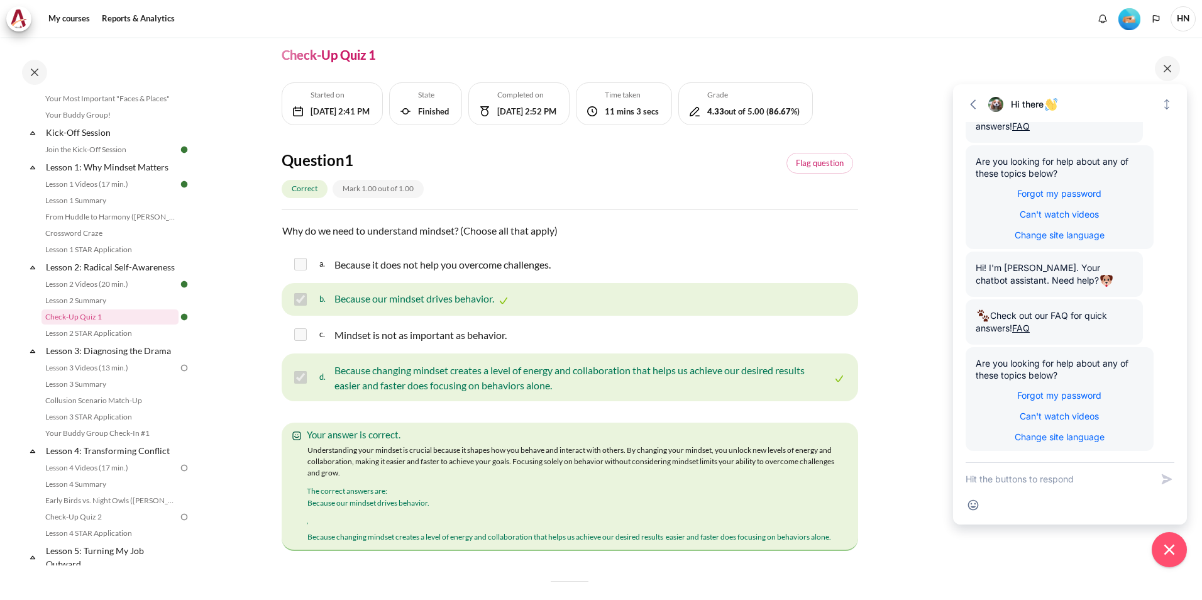
scroll to position [63, 0]
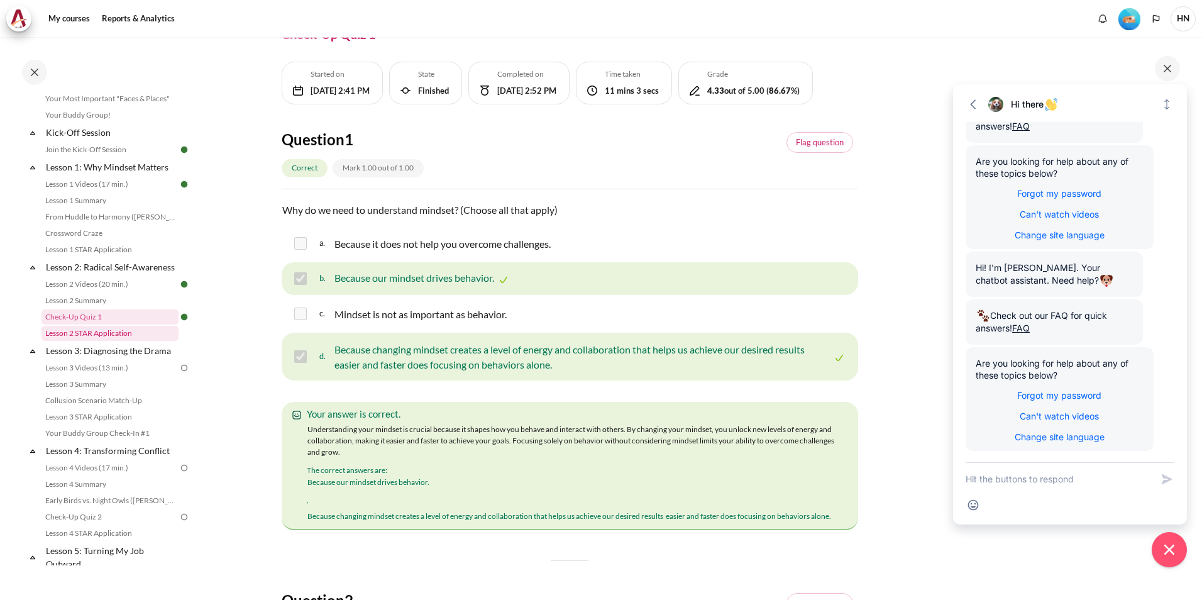
click at [96, 341] on link "Lesson 2 STAR Application" at bounding box center [110, 333] width 137 height 15
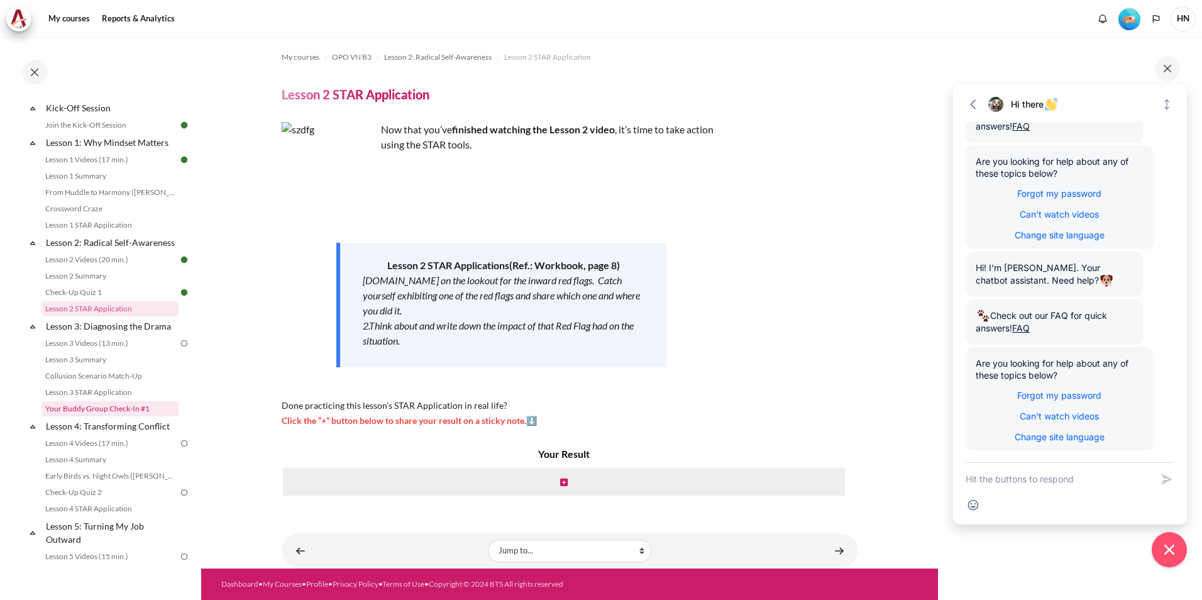
scroll to position [189, 0]
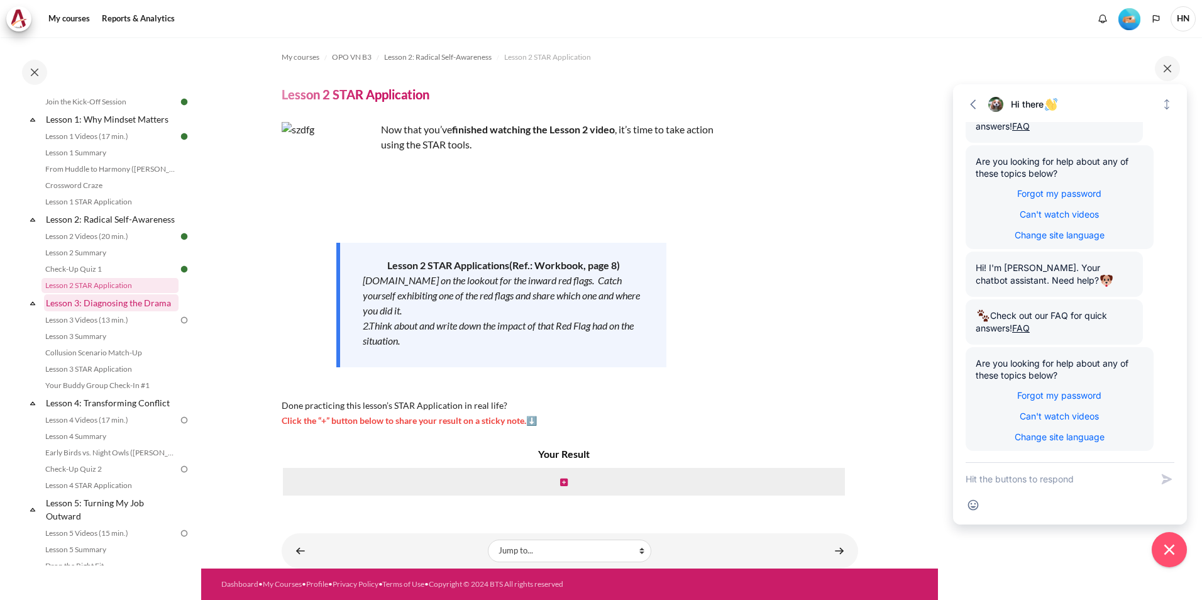
click at [126, 311] on link "Lesson 3: Diagnosing the Drama" at bounding box center [111, 302] width 135 height 17
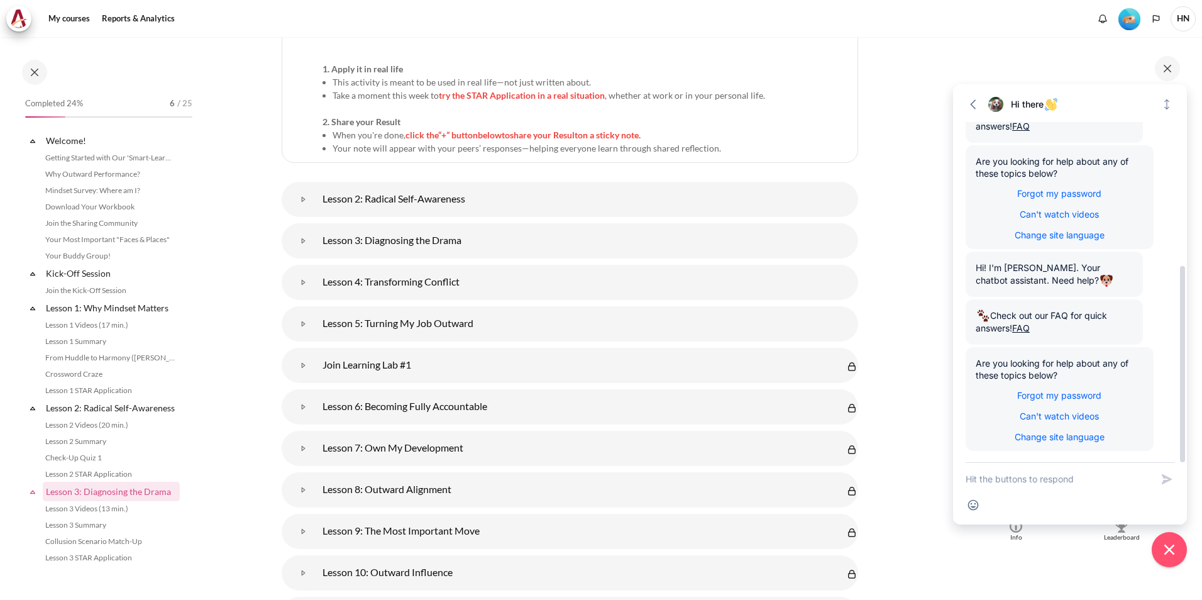
scroll to position [350, 0]
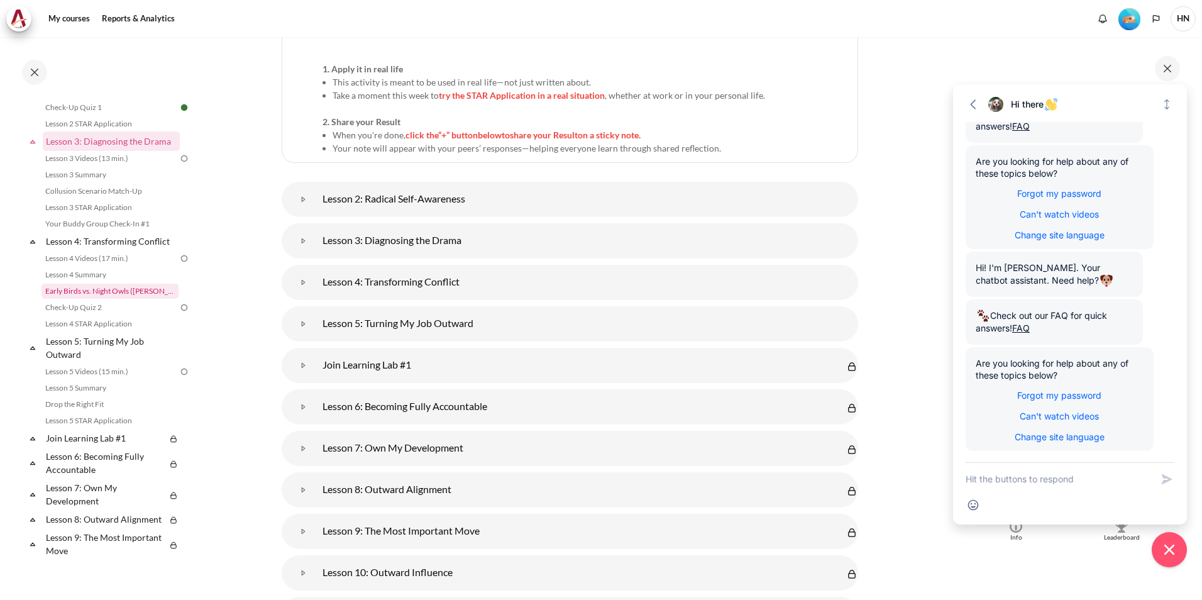
drag, startPoint x: 935, startPoint y: 555, endPoint x: 123, endPoint y: 311, distance: 847.8
click at [935, 557] on div "My courses OPO VN B3 Outward GoBeyond - Vietnam Market Batch 3 (Oct 2025) Leave…" at bounding box center [601, 318] width 1202 height 563
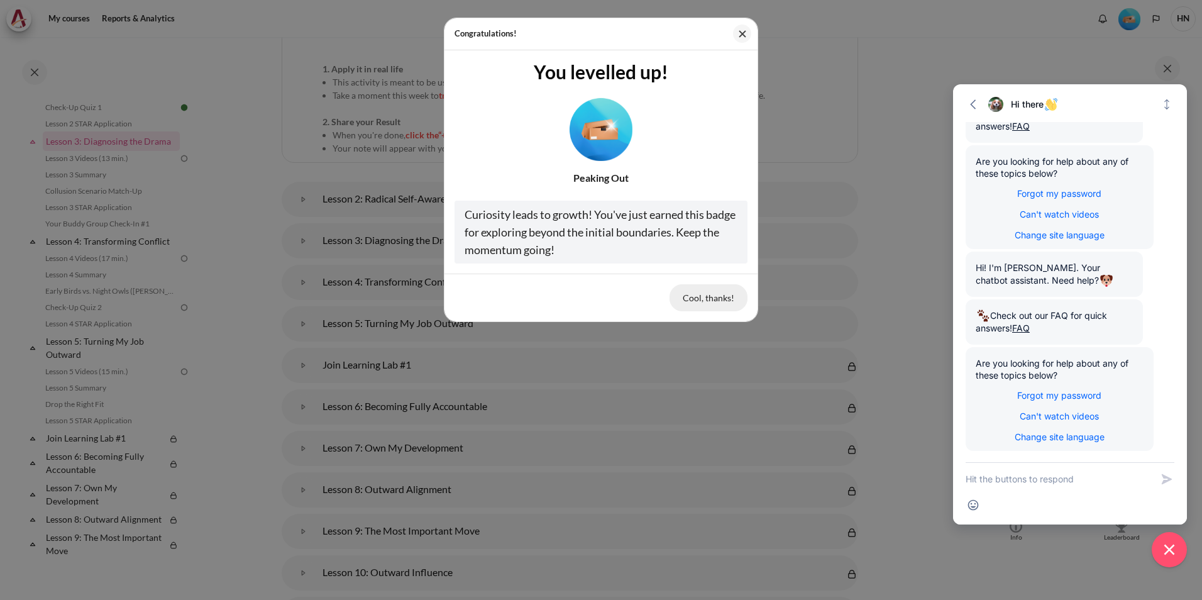
click at [692, 300] on button "Cool, thanks!" at bounding box center [709, 297] width 78 height 26
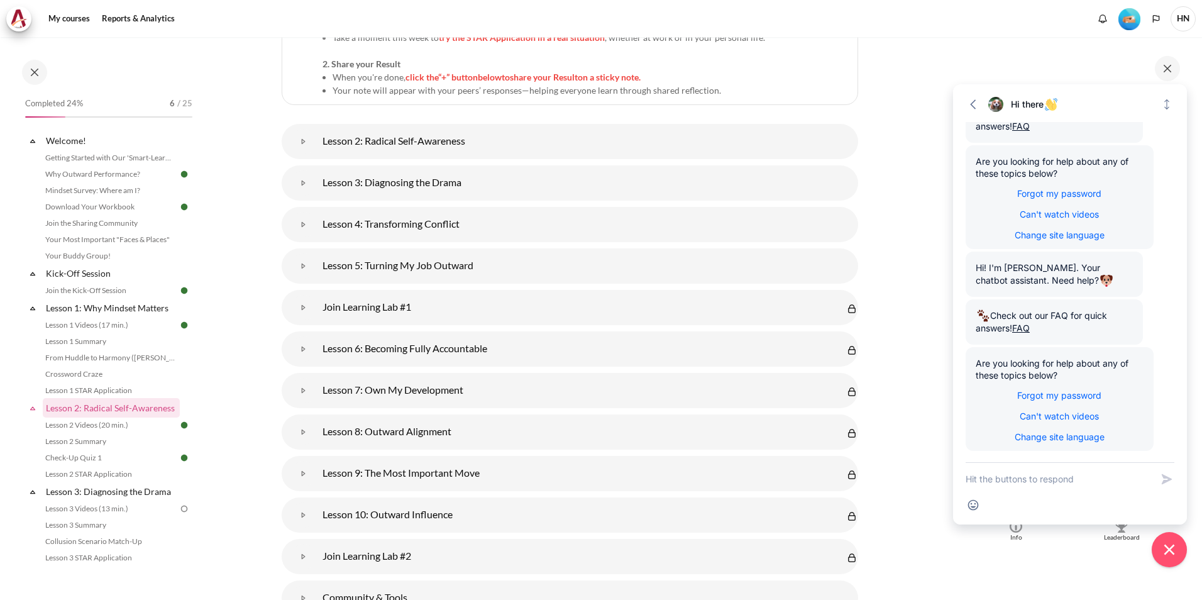
scroll to position [3017, 0]
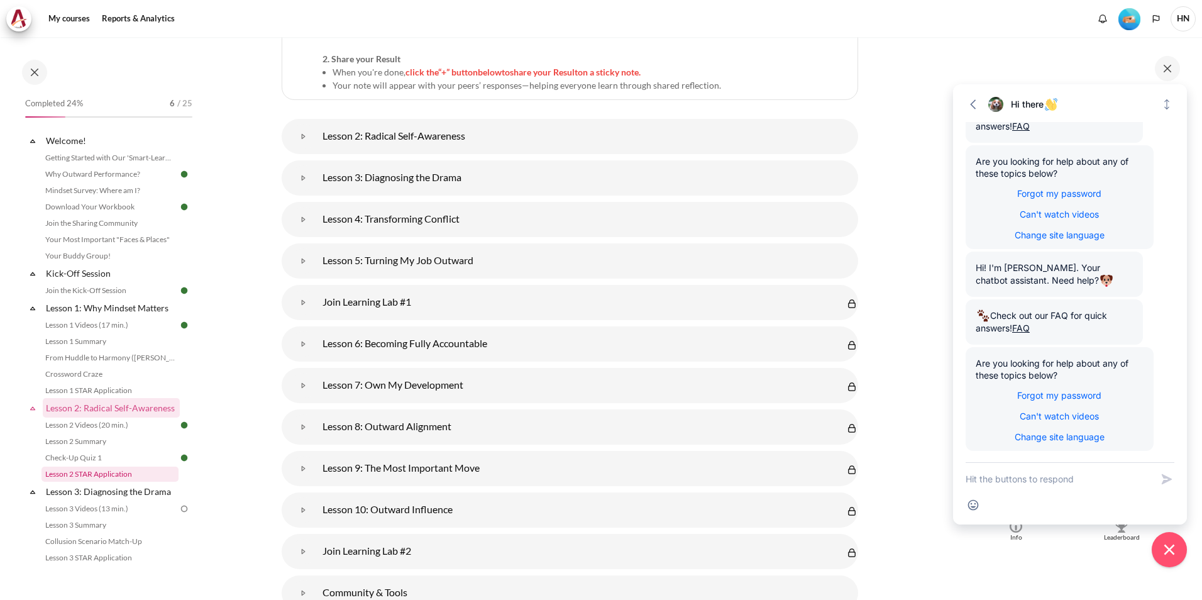
click at [127, 482] on link "Lesson 2 STAR Application" at bounding box center [110, 474] width 137 height 15
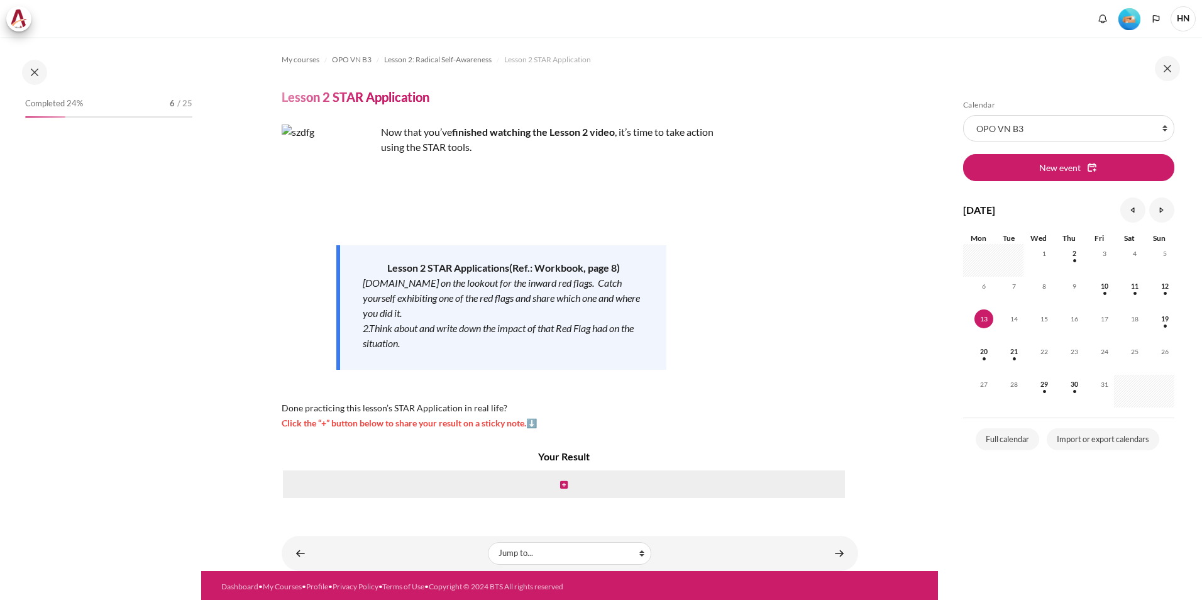
scroll to position [3, 0]
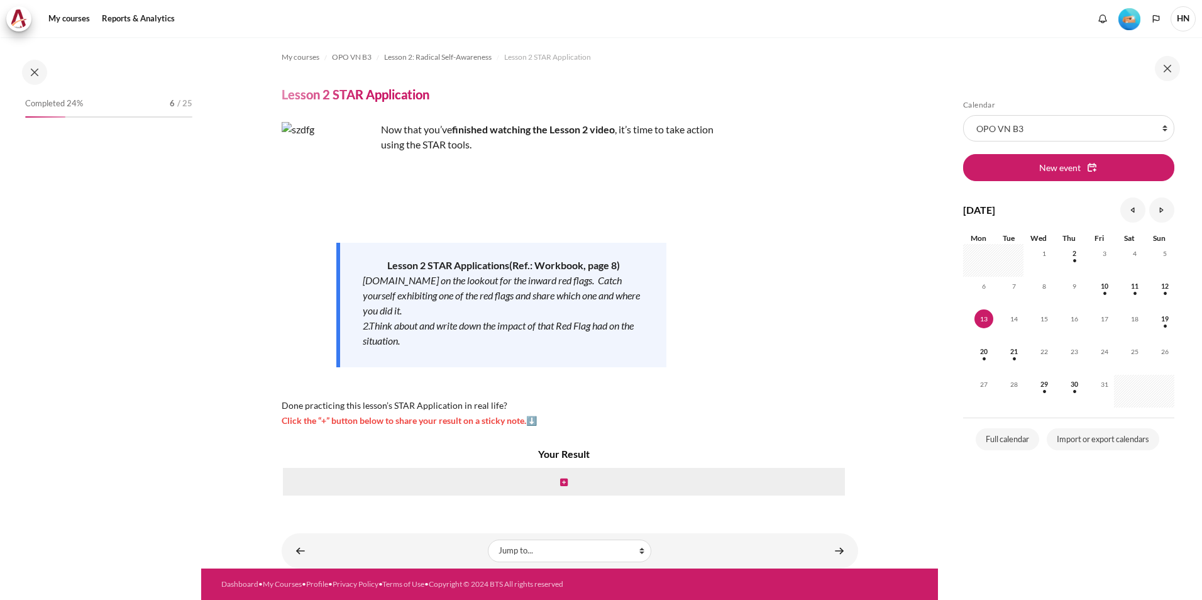
click at [331, 170] on img "Content" at bounding box center [329, 169] width 94 height 94
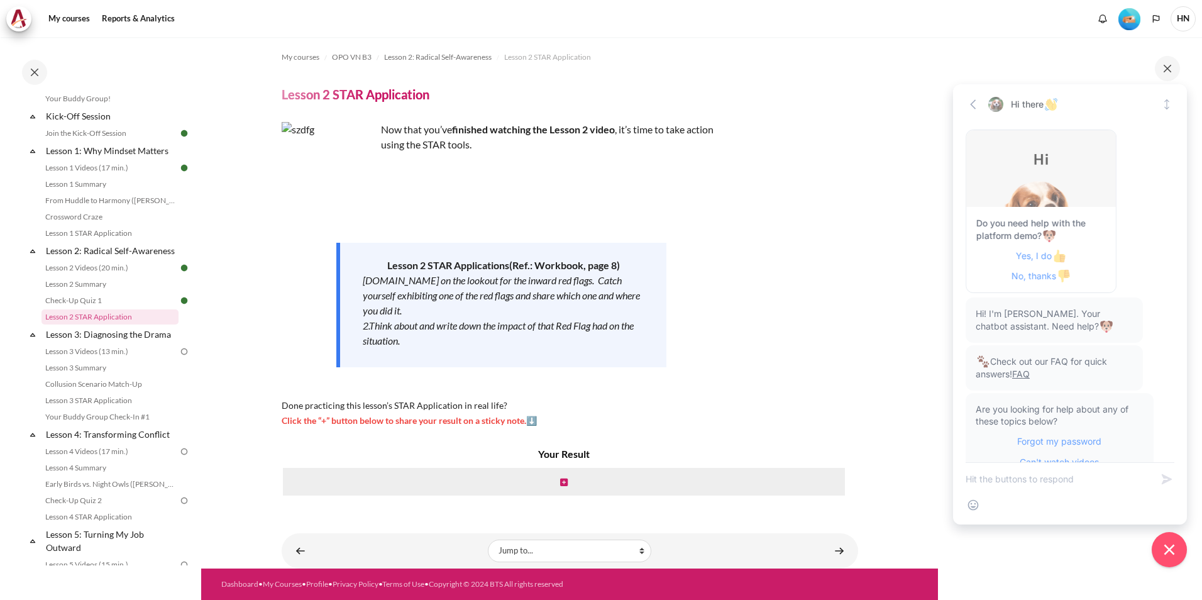
scroll to position [249, 0]
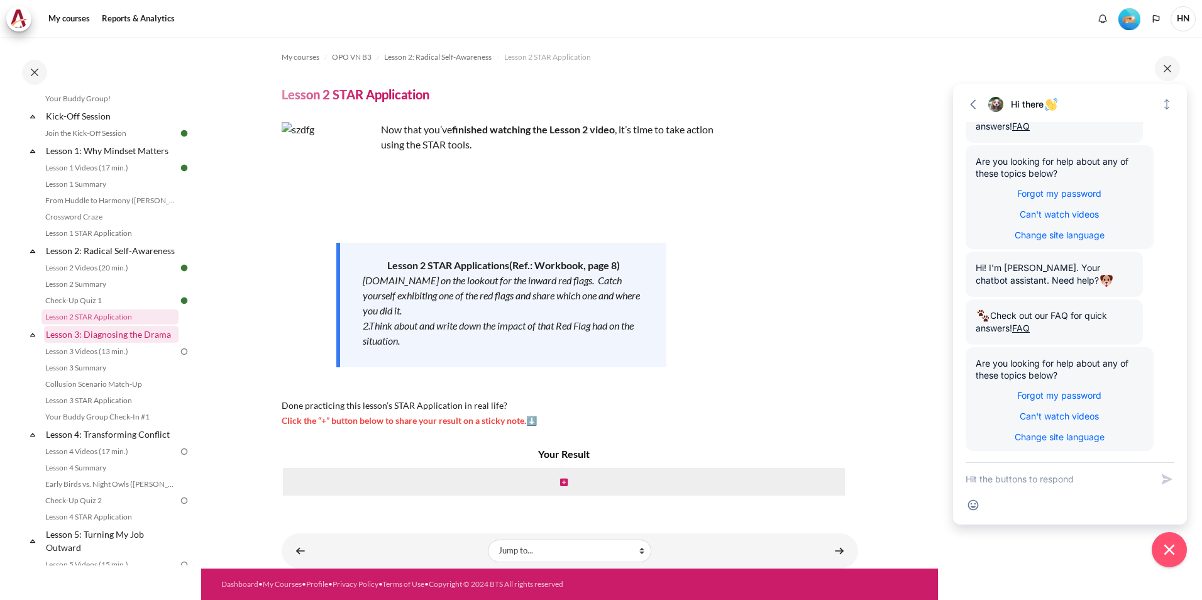
click at [136, 343] on link "Lesson 3: Diagnosing the Drama" at bounding box center [111, 334] width 135 height 17
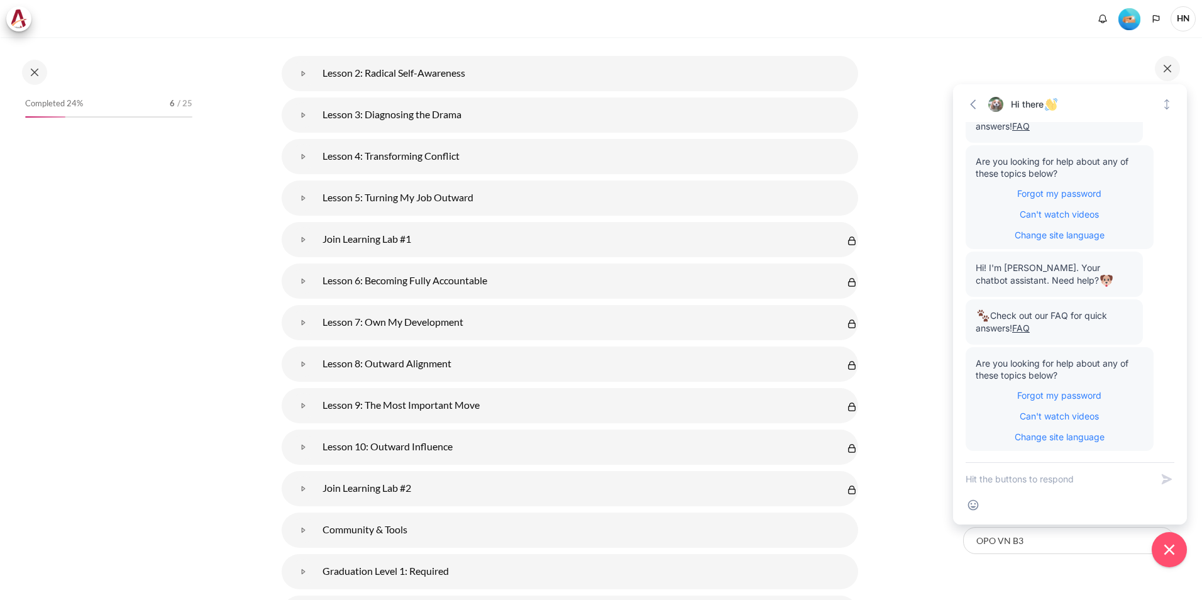
scroll to position [63, 0]
click at [980, 104] on button "Go back" at bounding box center [974, 105] width 18 height 18
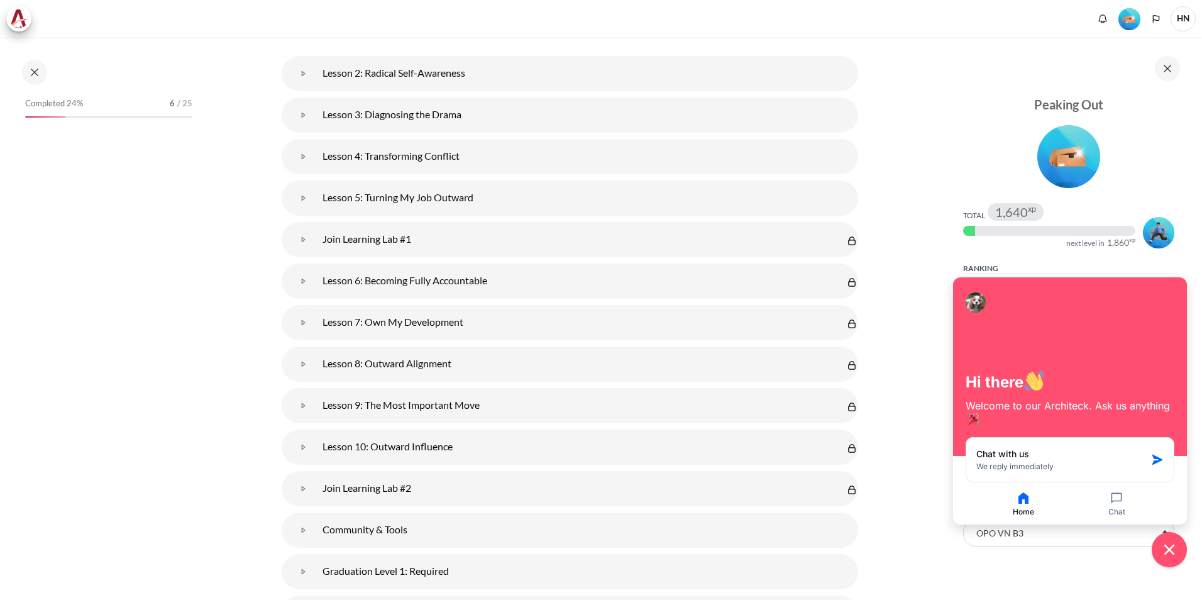
click at [1170, 548] on icon "Close chat widget" at bounding box center [1169, 549] width 19 height 19
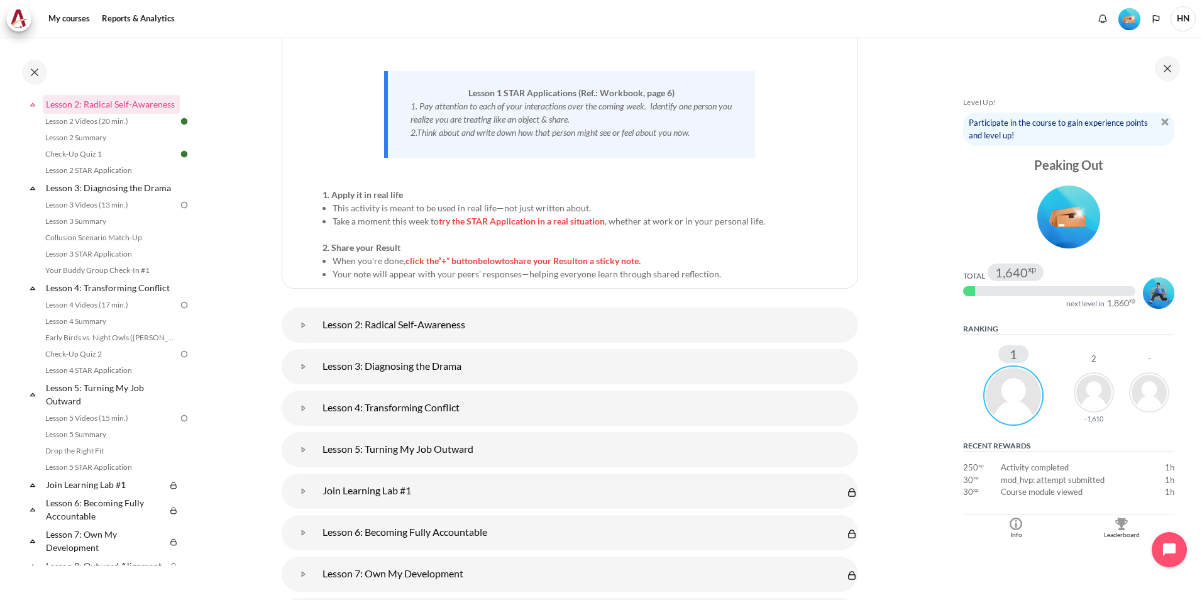
scroll to position [0, 0]
click at [1096, 396] on img "Blocks" at bounding box center [1094, 395] width 40 height 40
click at [1148, 394] on img "Blocks" at bounding box center [1149, 395] width 40 height 40
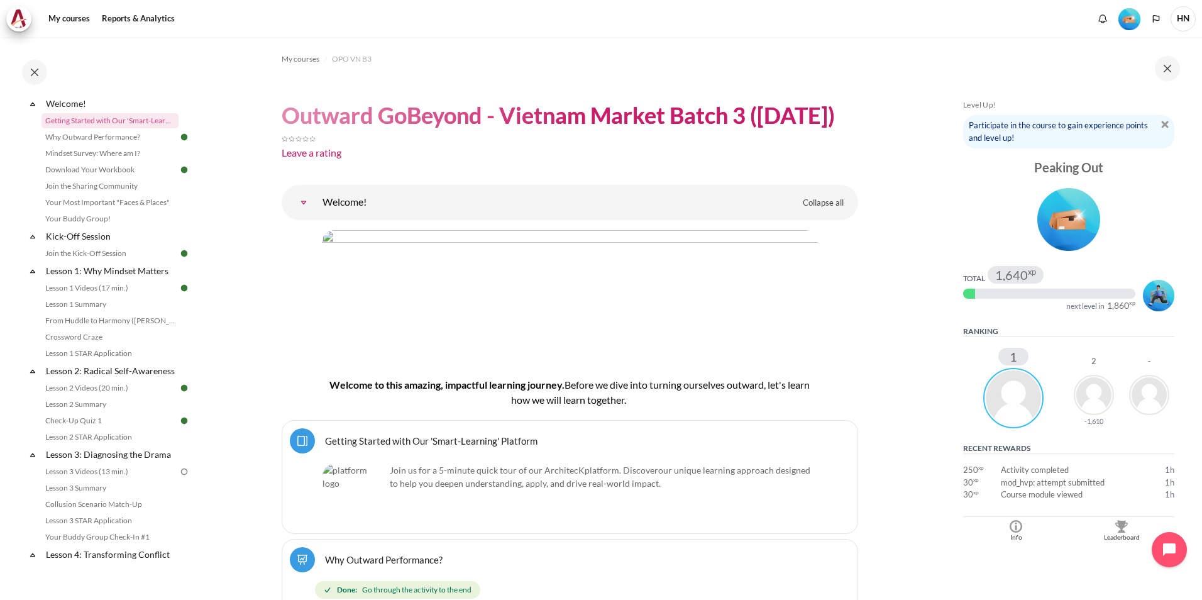
scroll to position [36, 0]
